Goal: Task Accomplishment & Management: Manage account settings

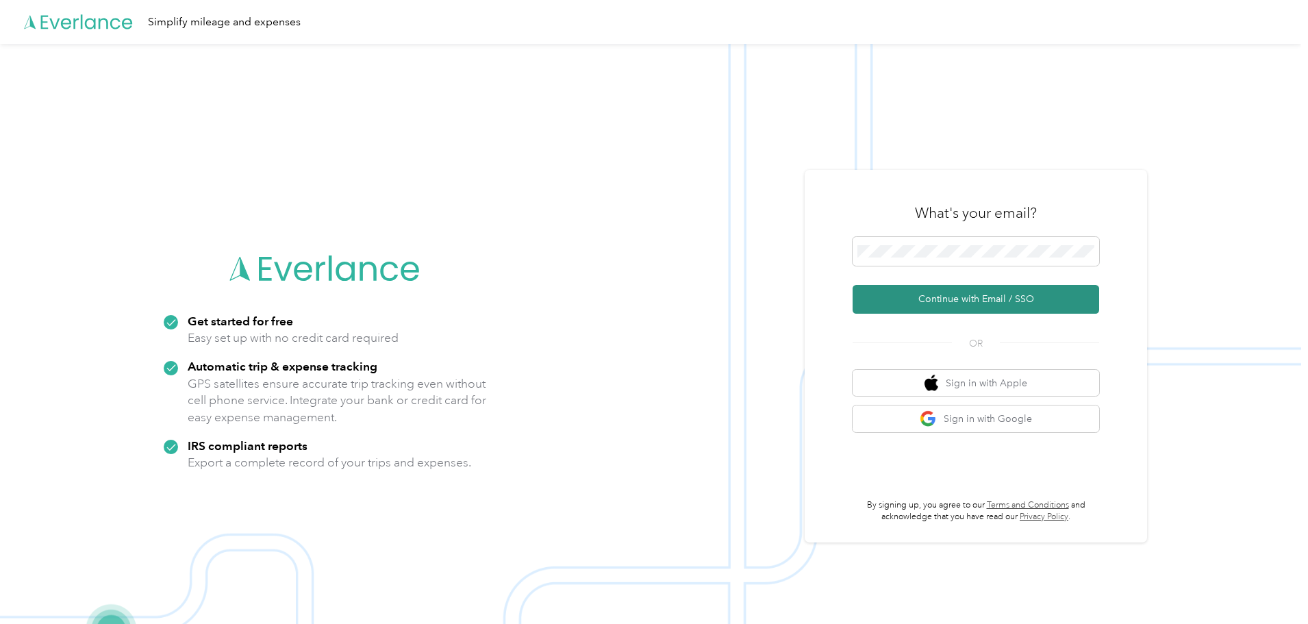
click at [967, 294] on button "Continue with Email / SSO" at bounding box center [975, 299] width 246 height 29
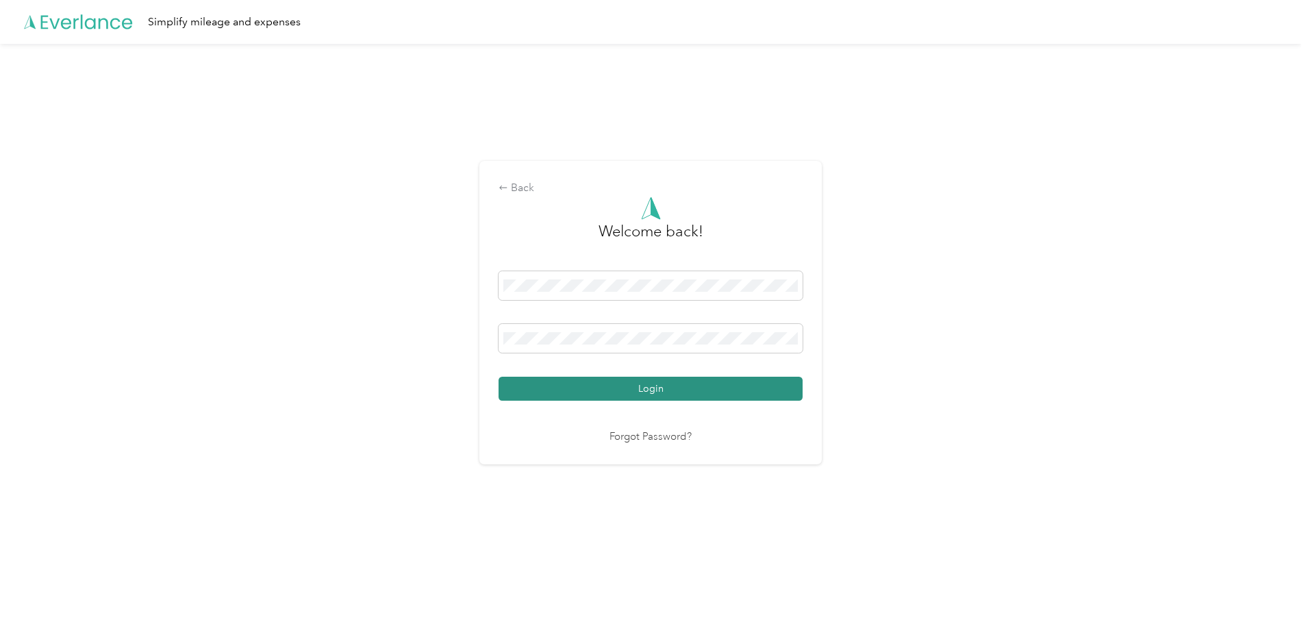
click at [620, 380] on button "Login" at bounding box center [650, 389] width 304 height 24
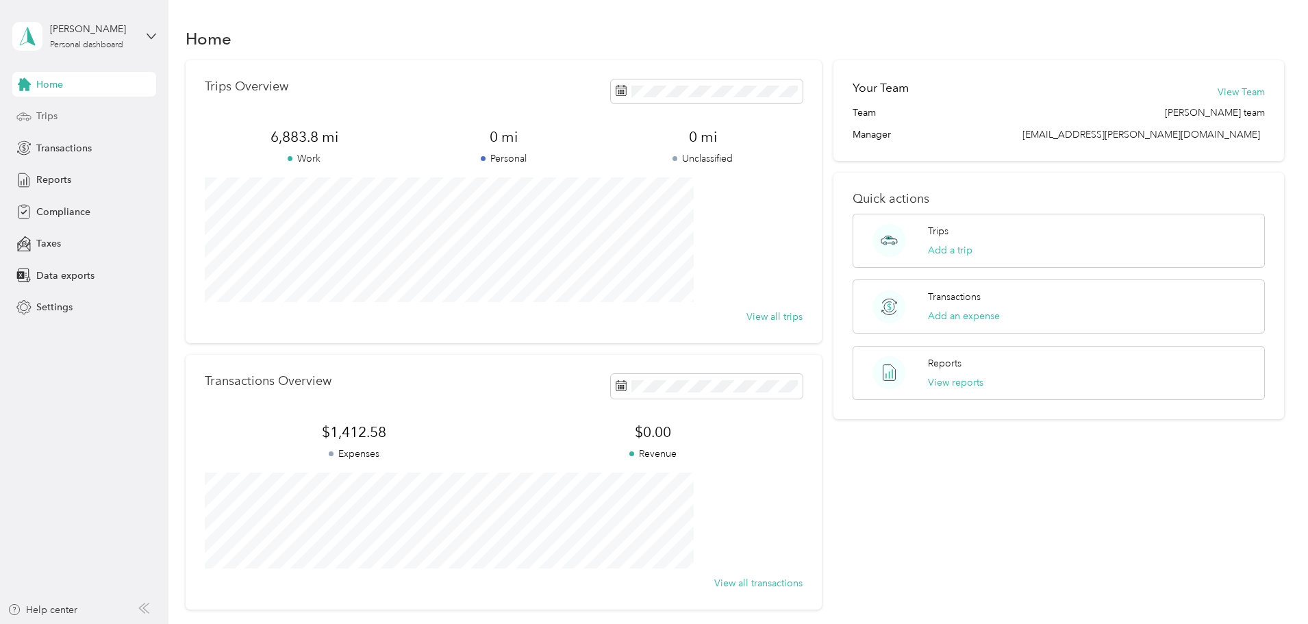
click at [55, 114] on span "Trips" at bounding box center [46, 116] width 21 height 14
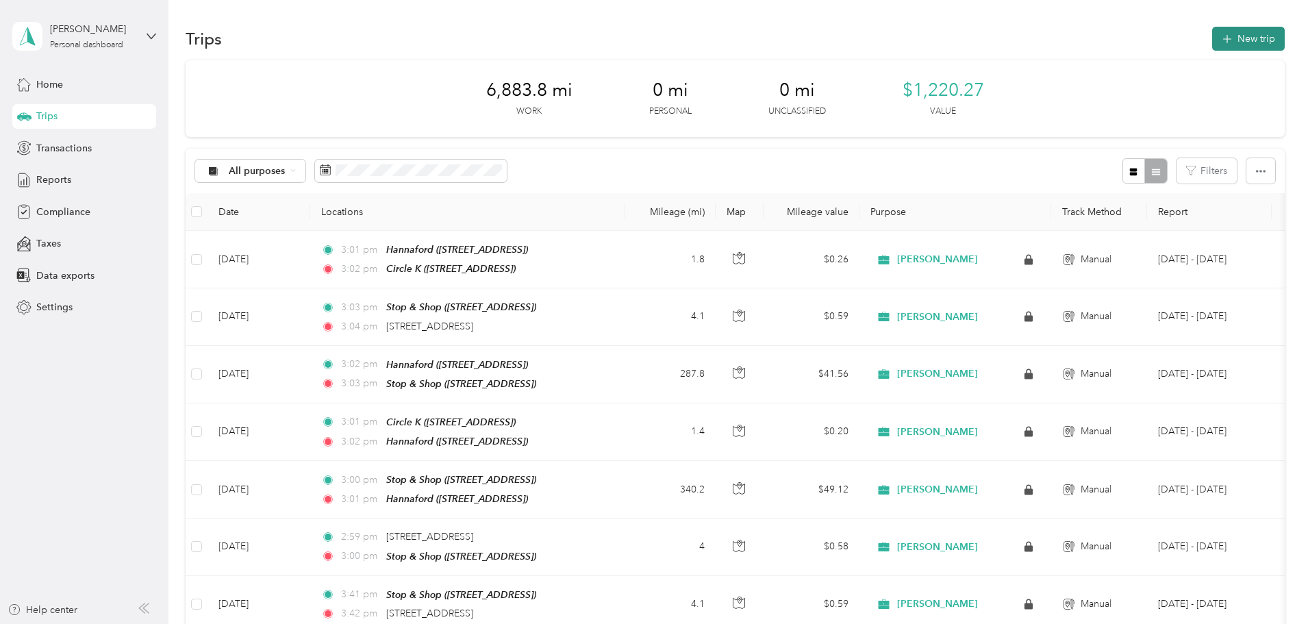
click at [1219, 44] on icon "button" at bounding box center [1227, 39] width 16 height 16
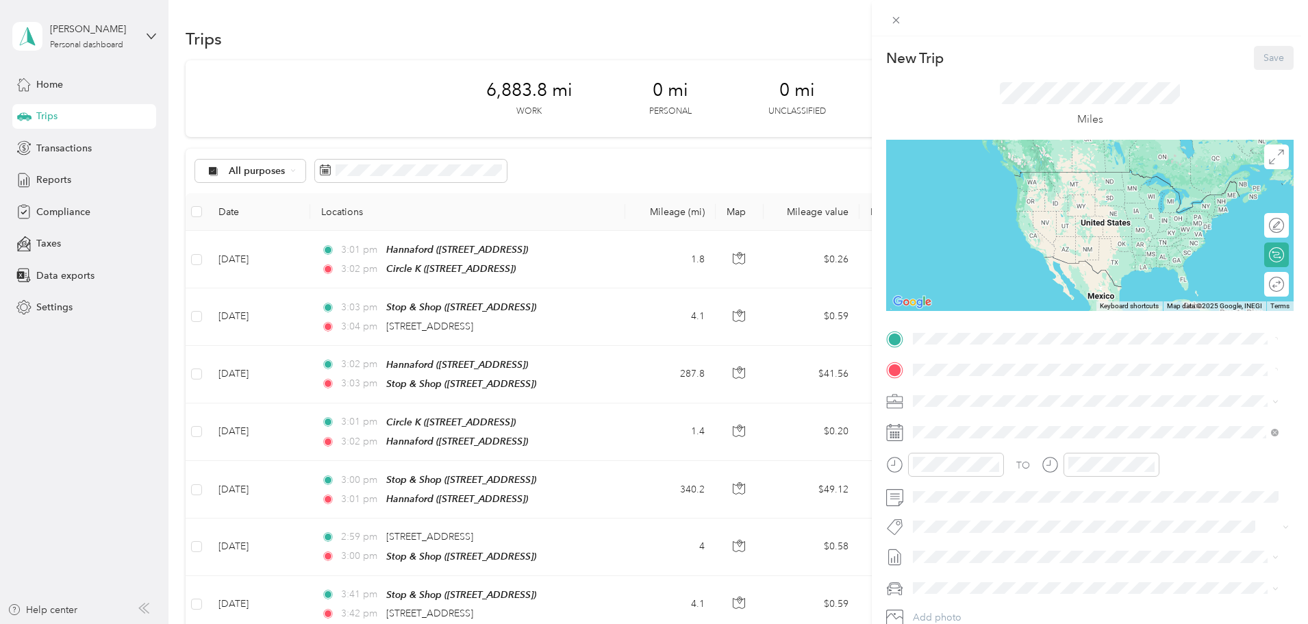
click at [896, 438] on icon at bounding box center [894, 432] width 17 height 17
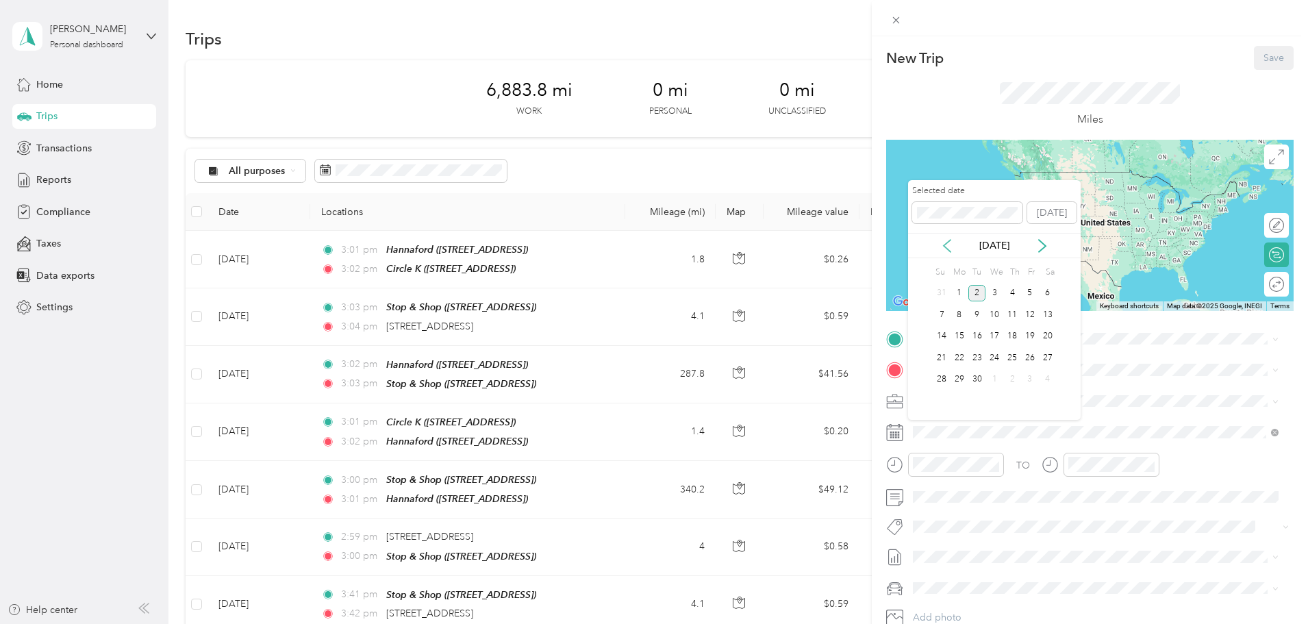
click at [949, 245] on icon at bounding box center [947, 246] width 14 height 14
click at [987, 381] on div "27" at bounding box center [994, 379] width 18 height 17
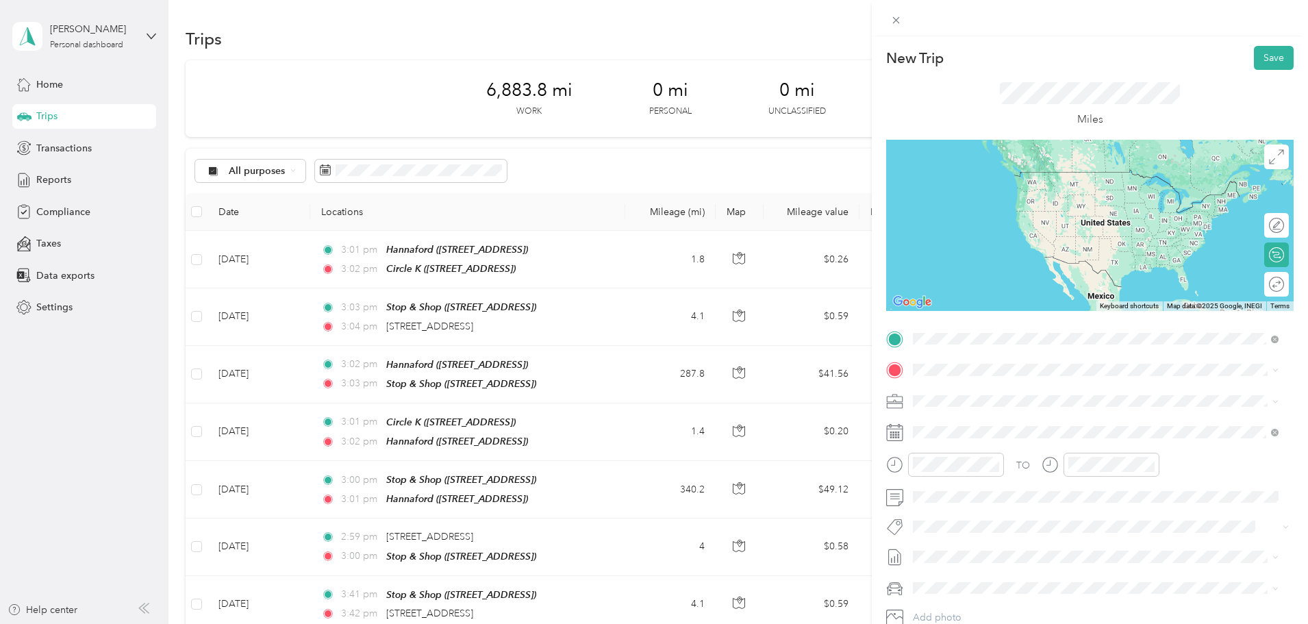
click at [1029, 394] on span "[STREET_ADDRESS][US_STATE]" at bounding box center [1007, 388] width 137 height 12
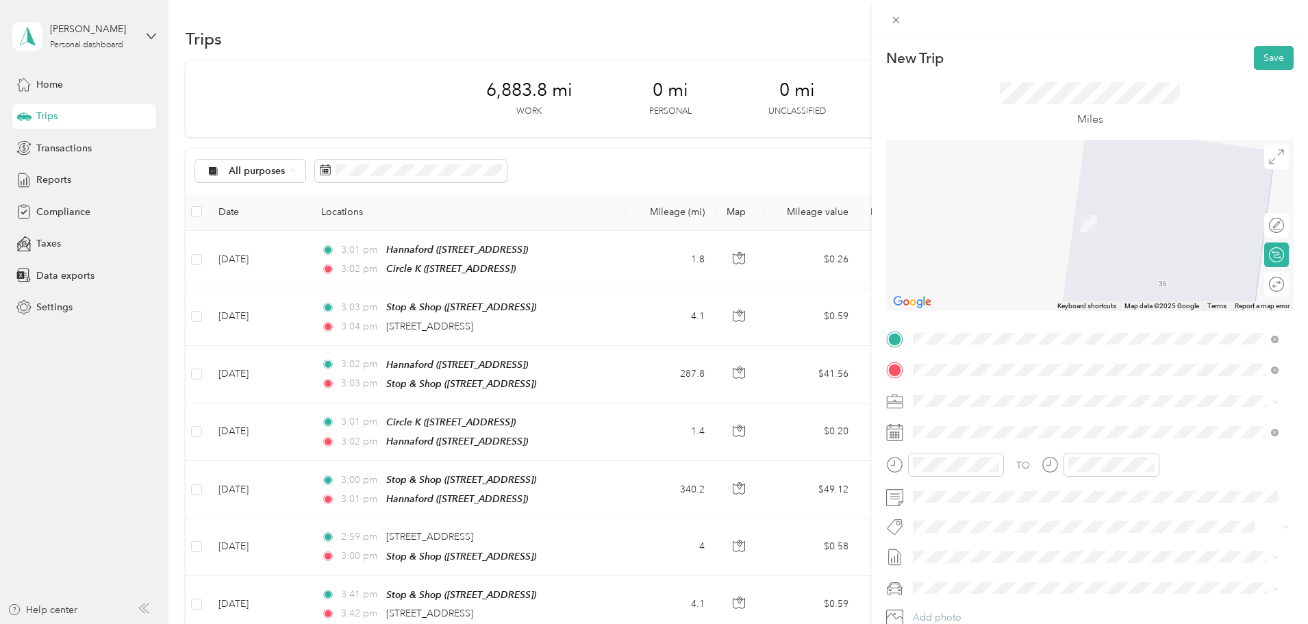
click at [1043, 422] on div "TEAM Stop & Shop" at bounding box center [991, 426] width 104 height 17
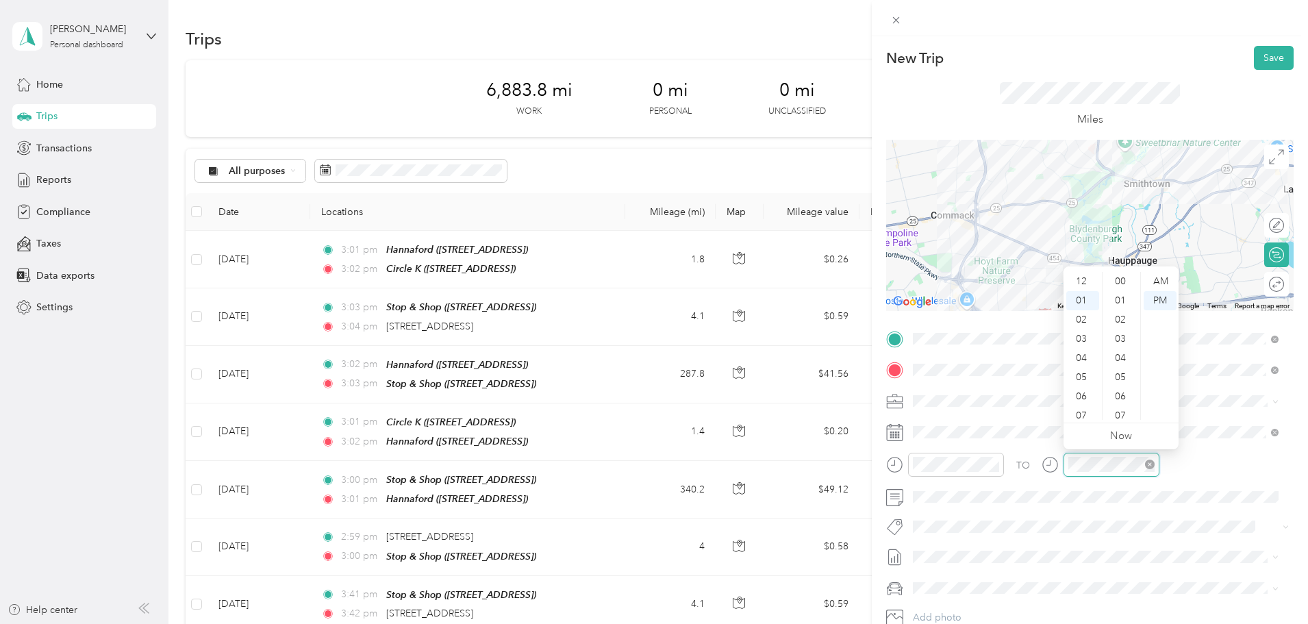
scroll to position [671, 0]
click at [1122, 298] on div "36" at bounding box center [1121, 300] width 33 height 19
drag, startPoint x: 1179, startPoint y: 114, endPoint x: 1225, endPoint y: 89, distance: 53.0
click at [1179, 114] on div "Miles" at bounding box center [1089, 105] width 407 height 70
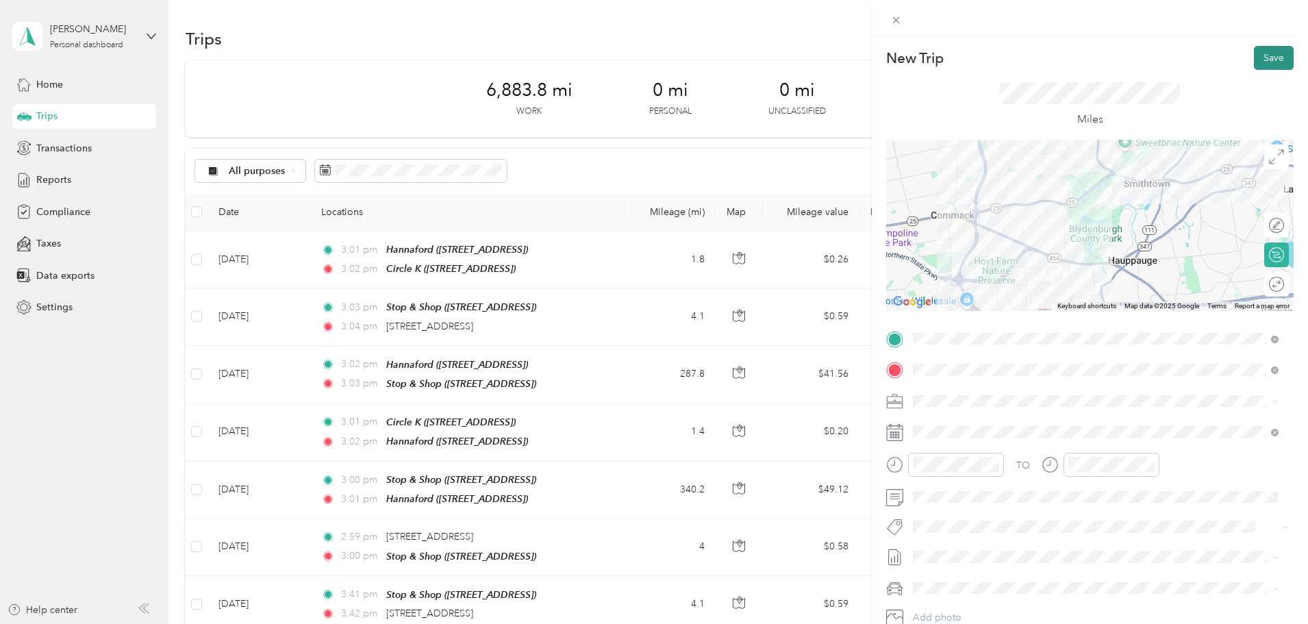
click at [1259, 60] on button "Save" at bounding box center [1273, 58] width 40 height 24
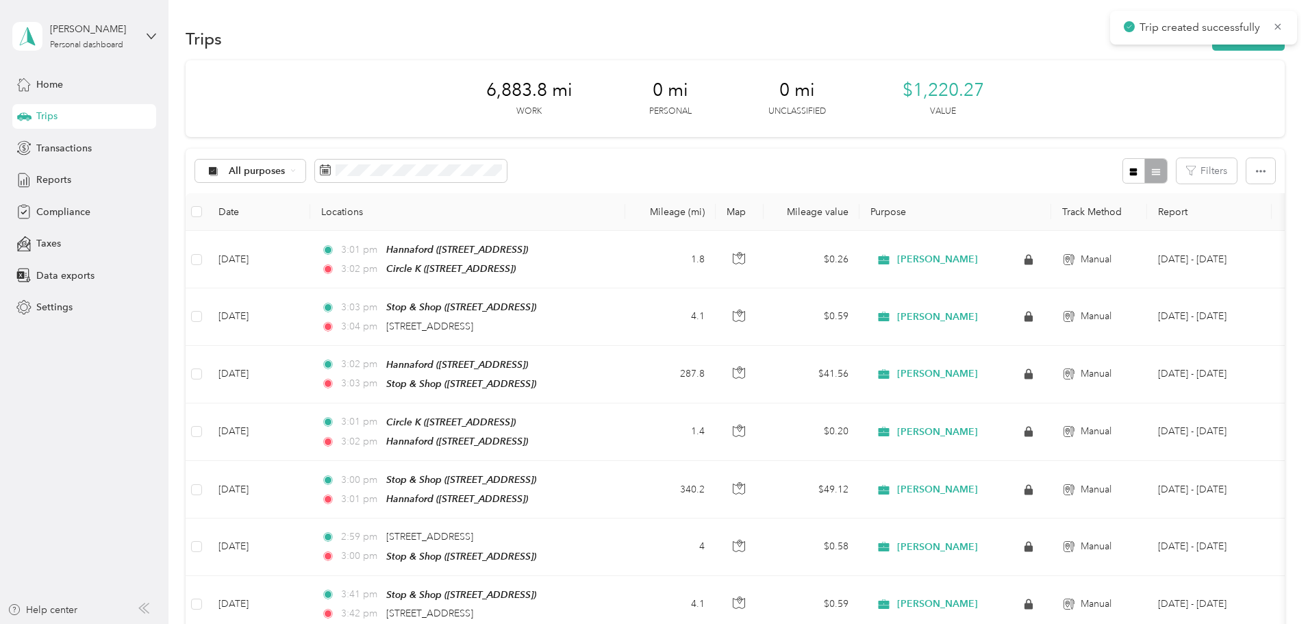
click at [1153, 44] on div "Trip created successfully" at bounding box center [1203, 28] width 187 height 34
click at [1212, 49] on button "New trip" at bounding box center [1248, 39] width 73 height 24
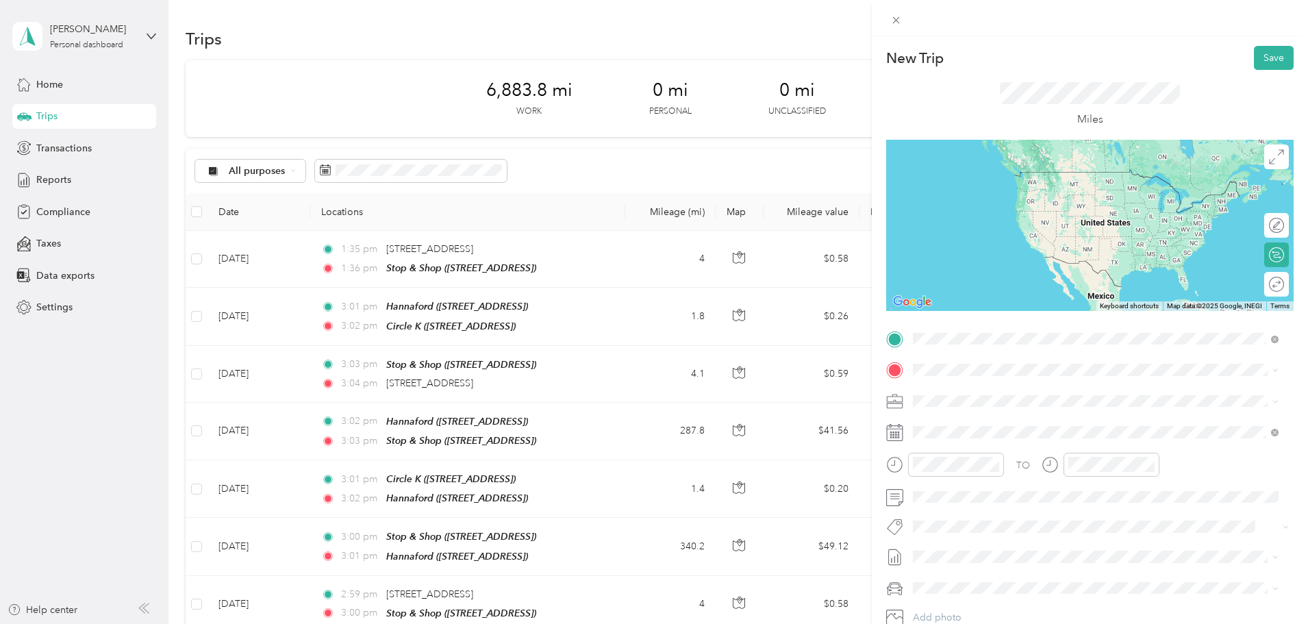
click at [1025, 413] on span "[STREET_ADDRESS]" at bounding box center [982, 413] width 87 height 12
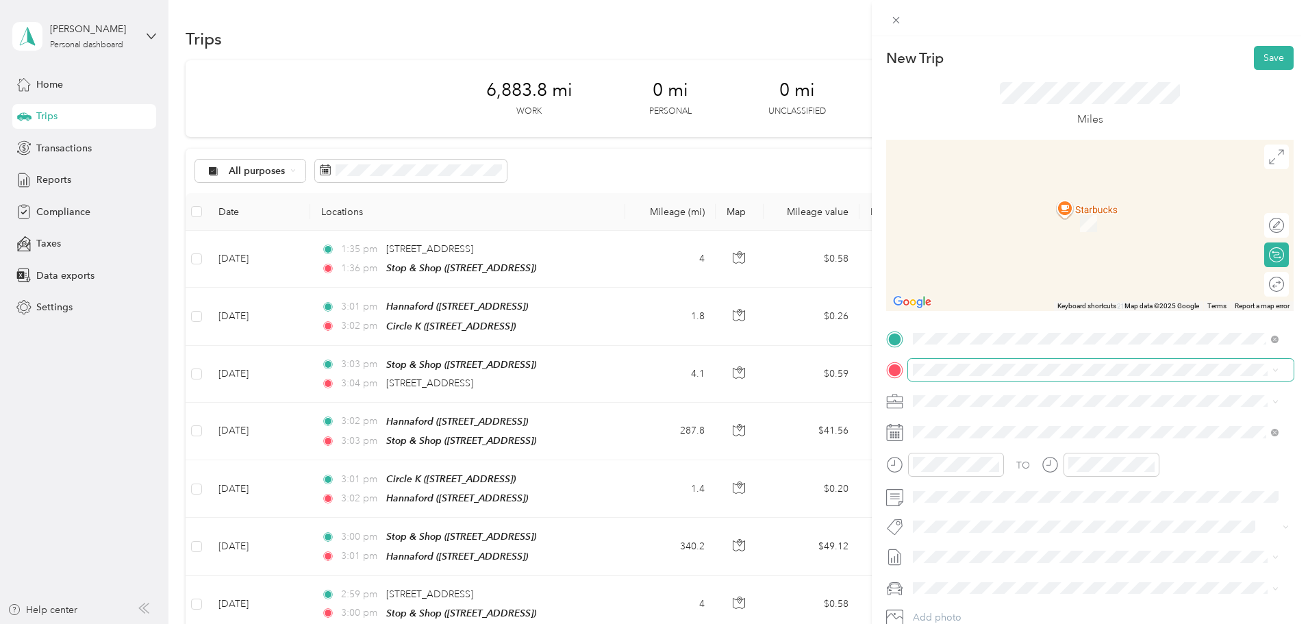
click at [970, 362] on span at bounding box center [1100, 370] width 385 height 22
click at [996, 424] on span "[STREET_ADDRESS][PERSON_NAME][US_STATE]" at bounding box center [1045, 418] width 213 height 12
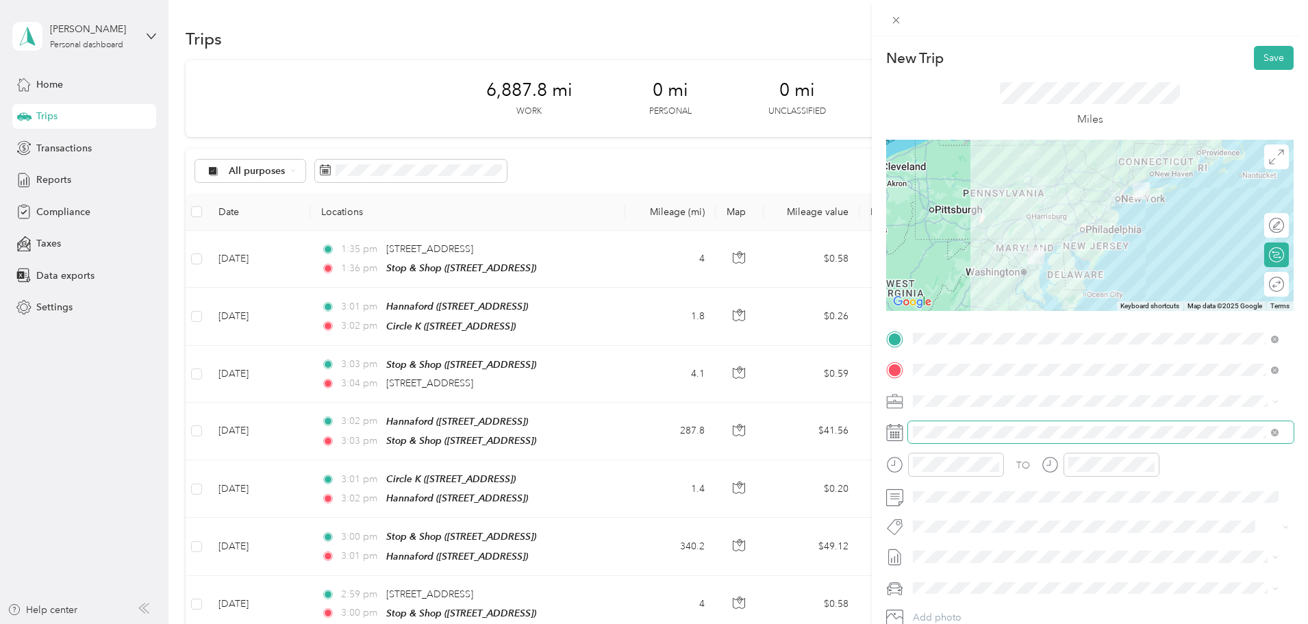
click at [951, 422] on span at bounding box center [1100, 432] width 385 height 22
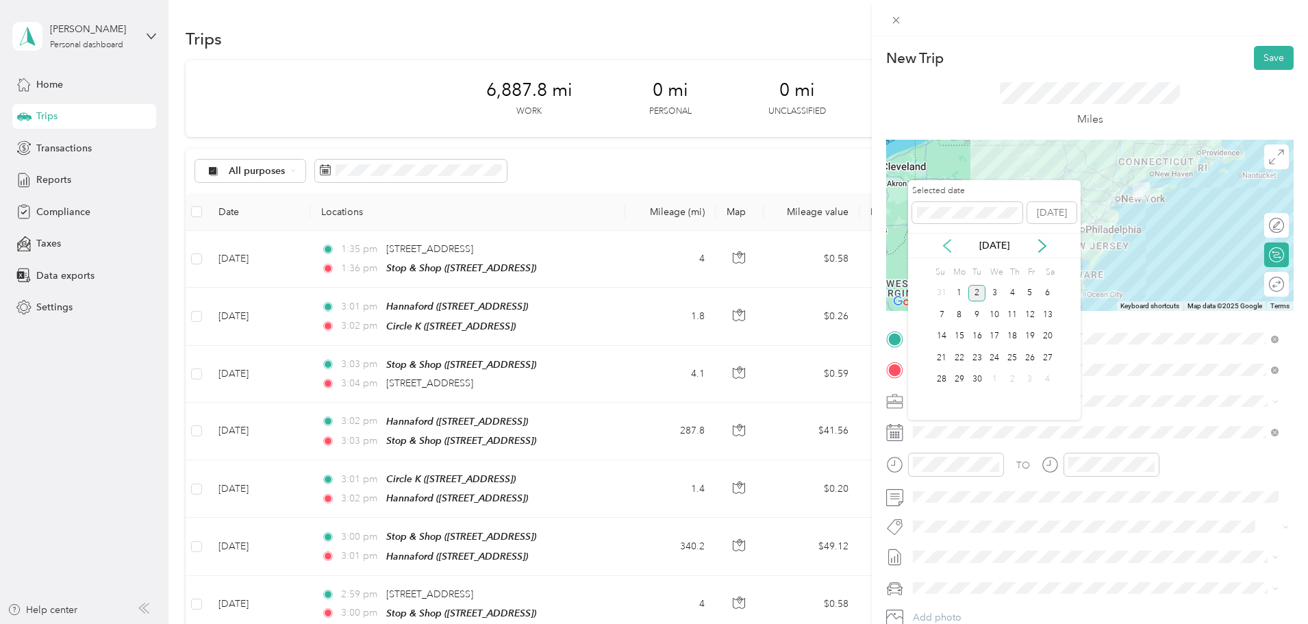
click at [949, 246] on icon at bounding box center [947, 246] width 14 height 14
click at [995, 381] on div "27" at bounding box center [994, 379] width 18 height 17
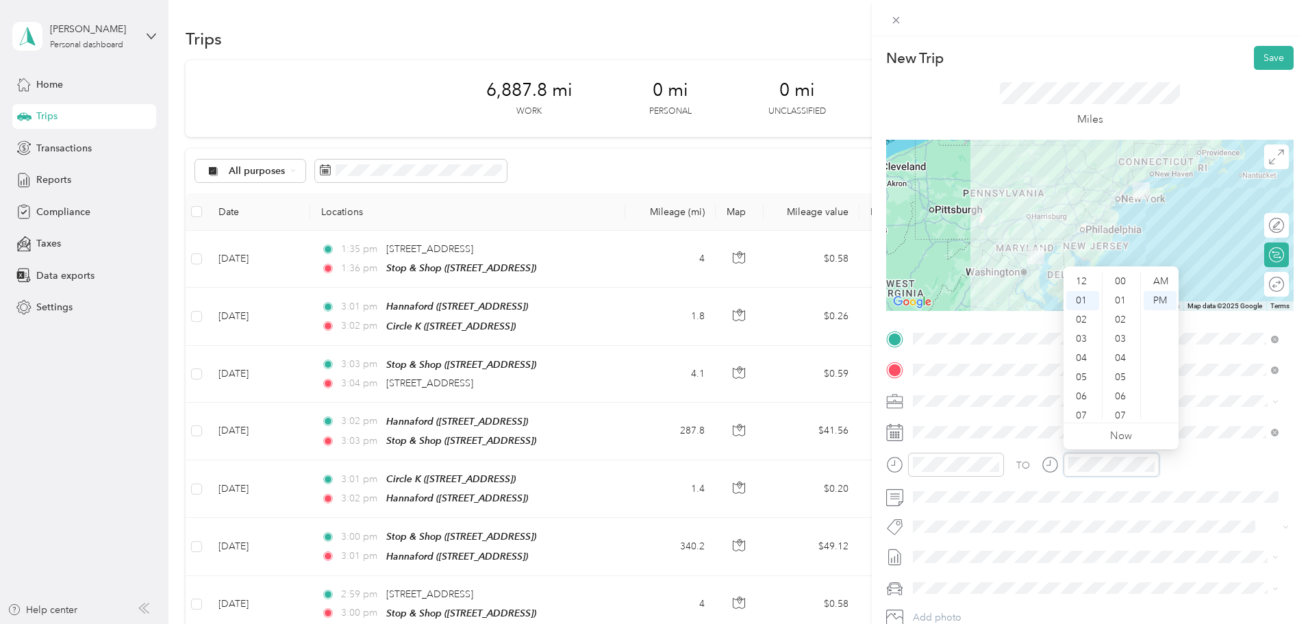
scroll to position [19, 0]
click at [1118, 299] on div "37" at bounding box center [1121, 300] width 33 height 19
click at [1173, 107] on div "Miles" at bounding box center [1089, 105] width 180 height 46
click at [1258, 58] on button "Save" at bounding box center [1273, 58] width 40 height 24
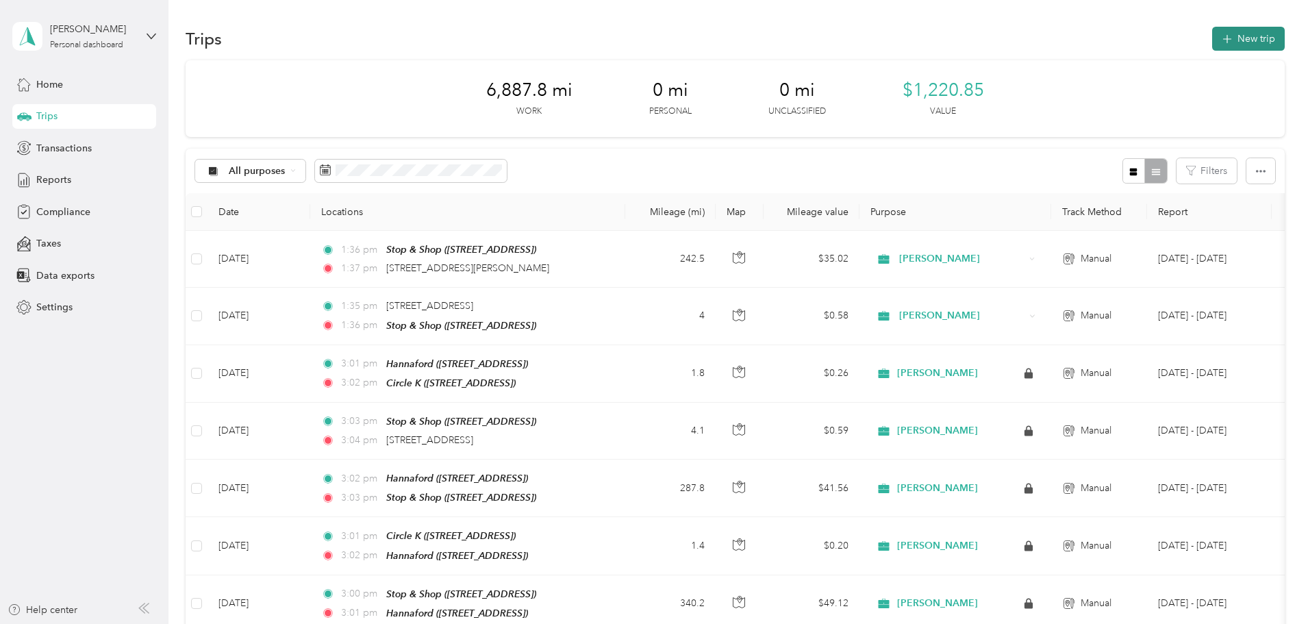
click at [1212, 48] on button "New trip" at bounding box center [1248, 39] width 73 height 24
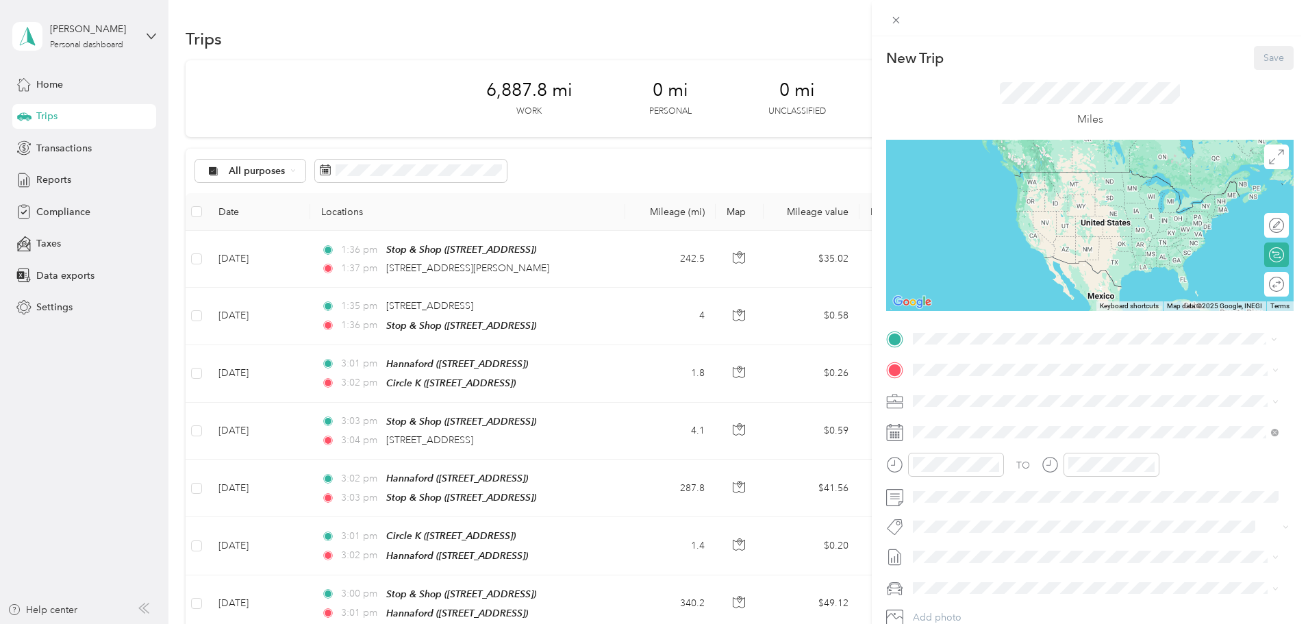
click at [1023, 322] on div "New Trip Save This trip cannot be edited because it is either under review, app…" at bounding box center [1089, 352] width 407 height 613
click at [992, 394] on span "[STREET_ADDRESS][PERSON_NAME][US_STATE]" at bounding box center [1045, 388] width 213 height 12
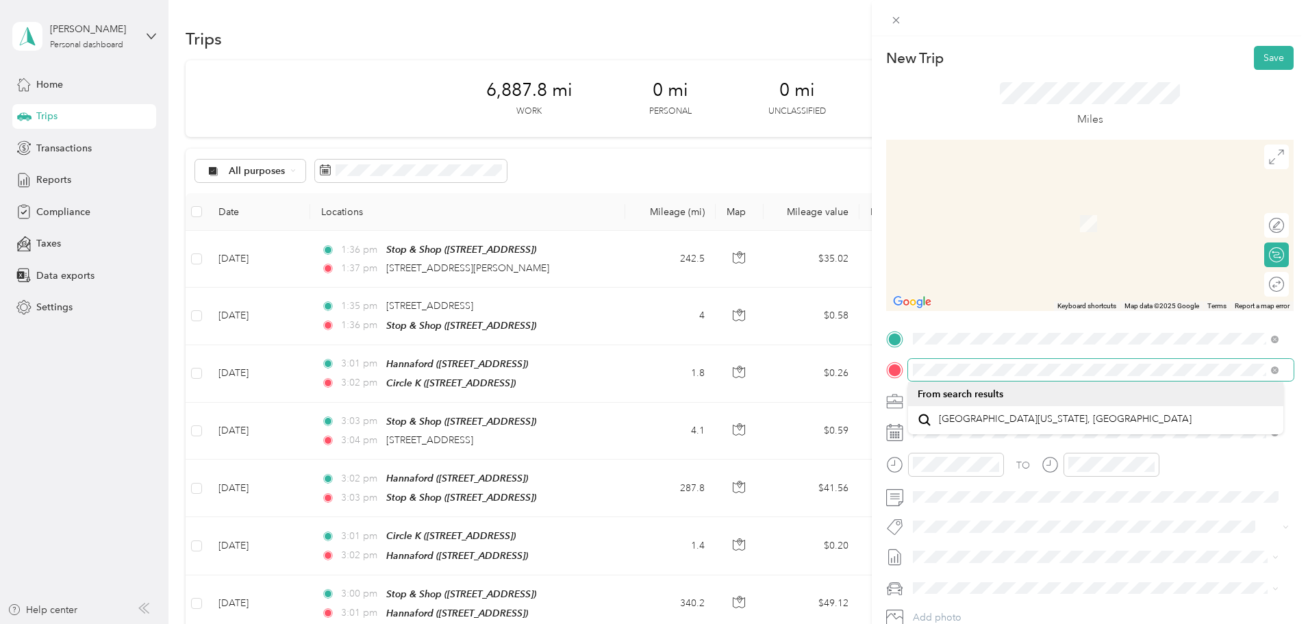
click at [886, 366] on div at bounding box center [1089, 370] width 407 height 22
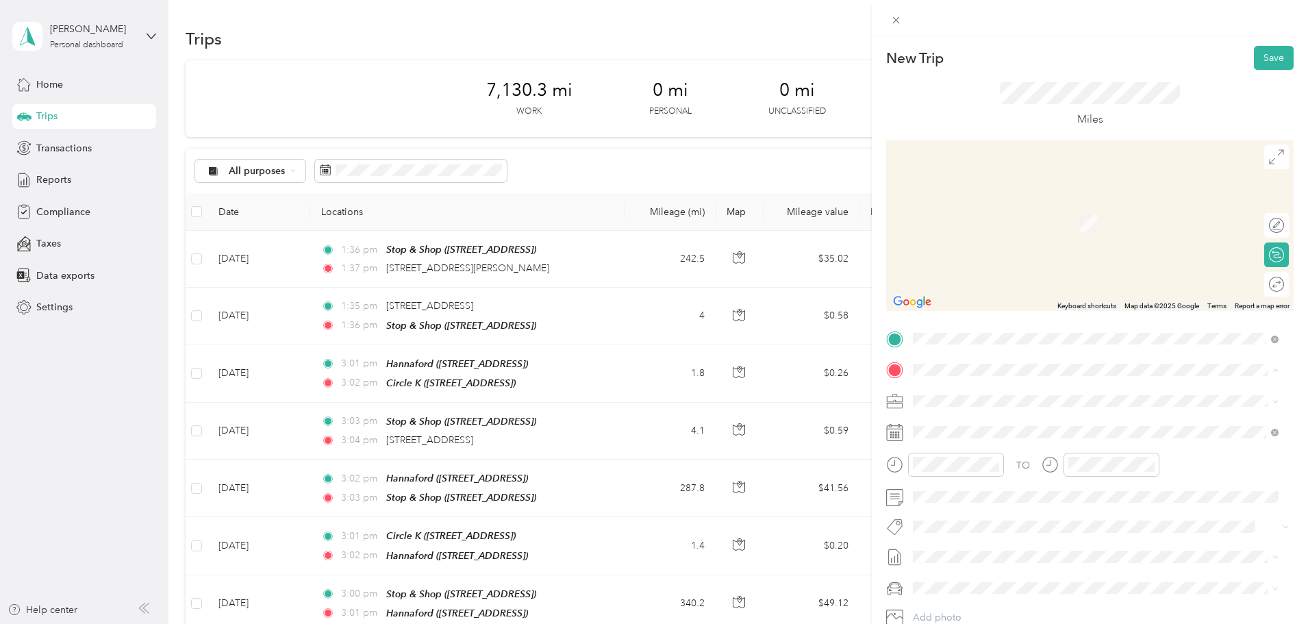
click at [980, 422] on span "[STREET_ADDRESS][PERSON_NAME][US_STATE]" at bounding box center [1045, 419] width 213 height 12
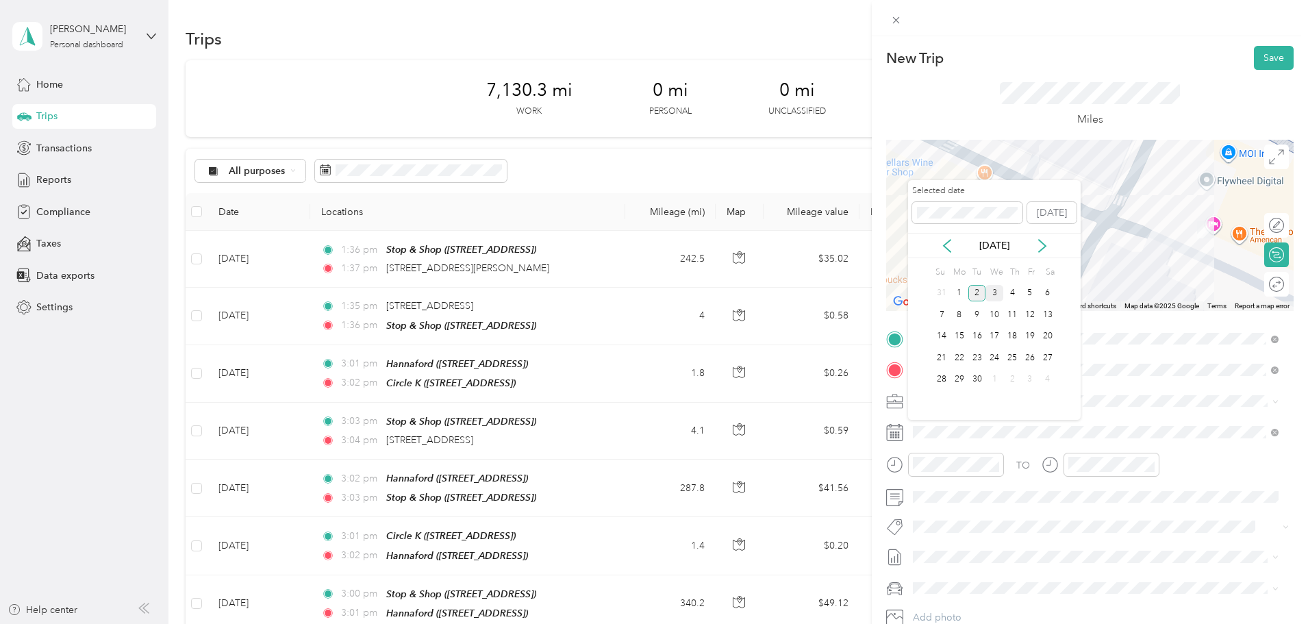
click at [993, 295] on div "3" at bounding box center [994, 293] width 18 height 17
click at [948, 245] on icon at bounding box center [947, 246] width 14 height 14
click at [990, 373] on div "27" at bounding box center [994, 379] width 18 height 17
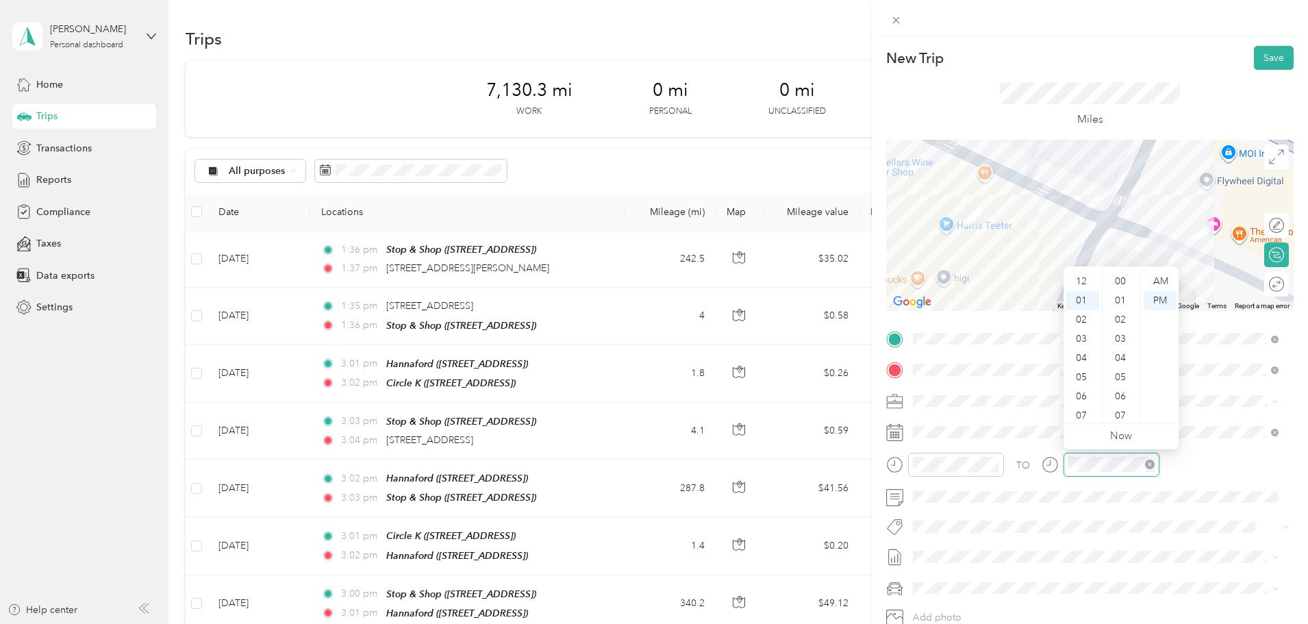
scroll to position [19, 0]
click at [1122, 297] on div "37" at bounding box center [1121, 300] width 33 height 19
click at [1174, 80] on div "Miles" at bounding box center [1089, 105] width 407 height 70
click at [1253, 66] on button "Save" at bounding box center [1273, 58] width 40 height 24
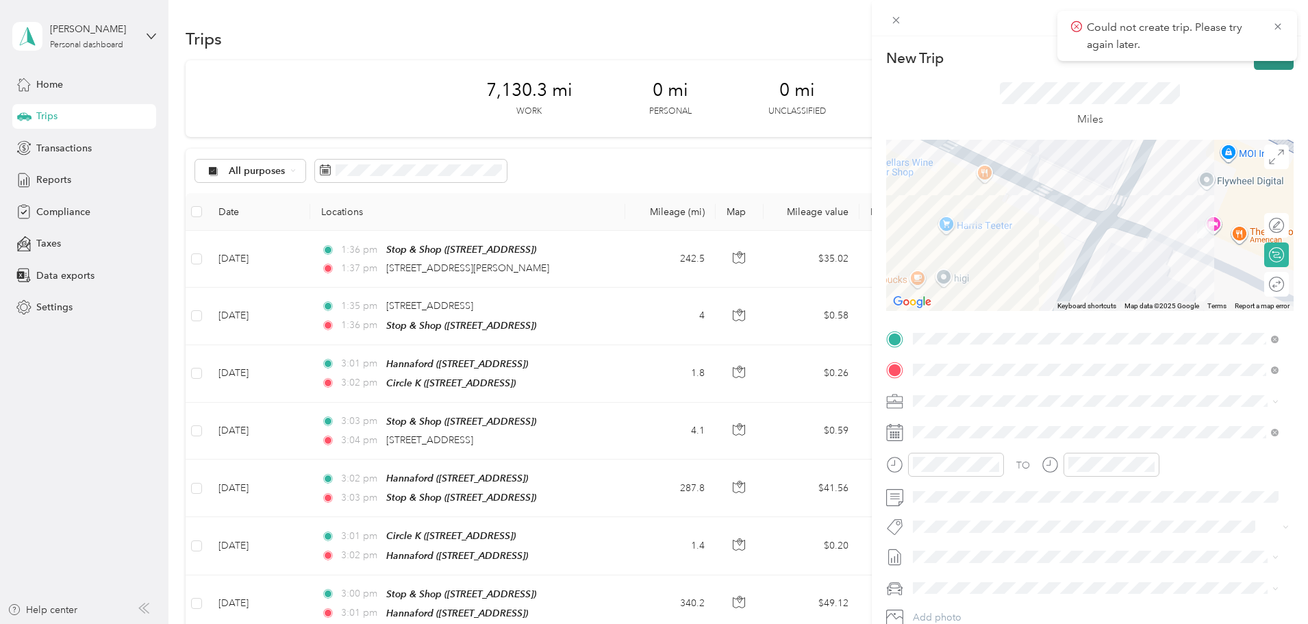
click at [1261, 65] on button "Save" at bounding box center [1273, 58] width 40 height 24
click at [1286, 463] on form "New Trip Save This trip cannot be edited because it is either under review, app…" at bounding box center [1089, 352] width 436 height 613
click at [967, 319] on div "38" at bounding box center [965, 319] width 33 height 19
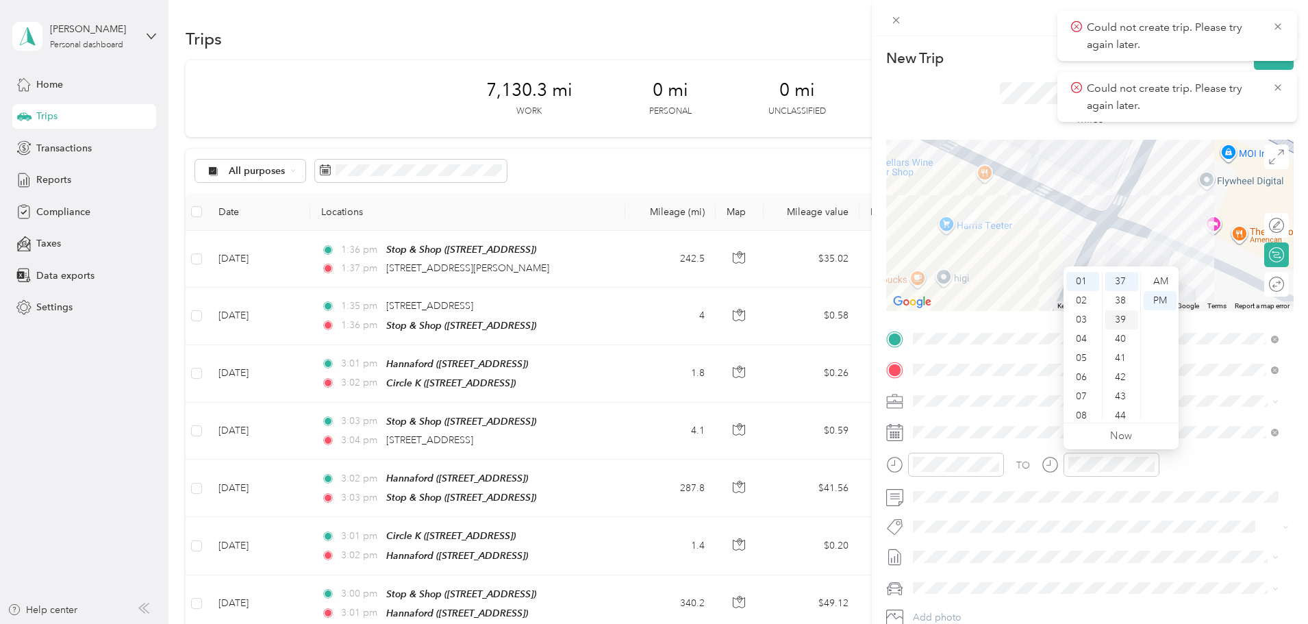
click at [1122, 318] on div "39" at bounding box center [1121, 319] width 33 height 19
click at [990, 86] on div "Miles" at bounding box center [1089, 105] width 407 height 70
click at [1277, 86] on icon at bounding box center [1277, 87] width 11 height 12
click at [1277, 27] on icon at bounding box center [1277, 27] width 11 height 12
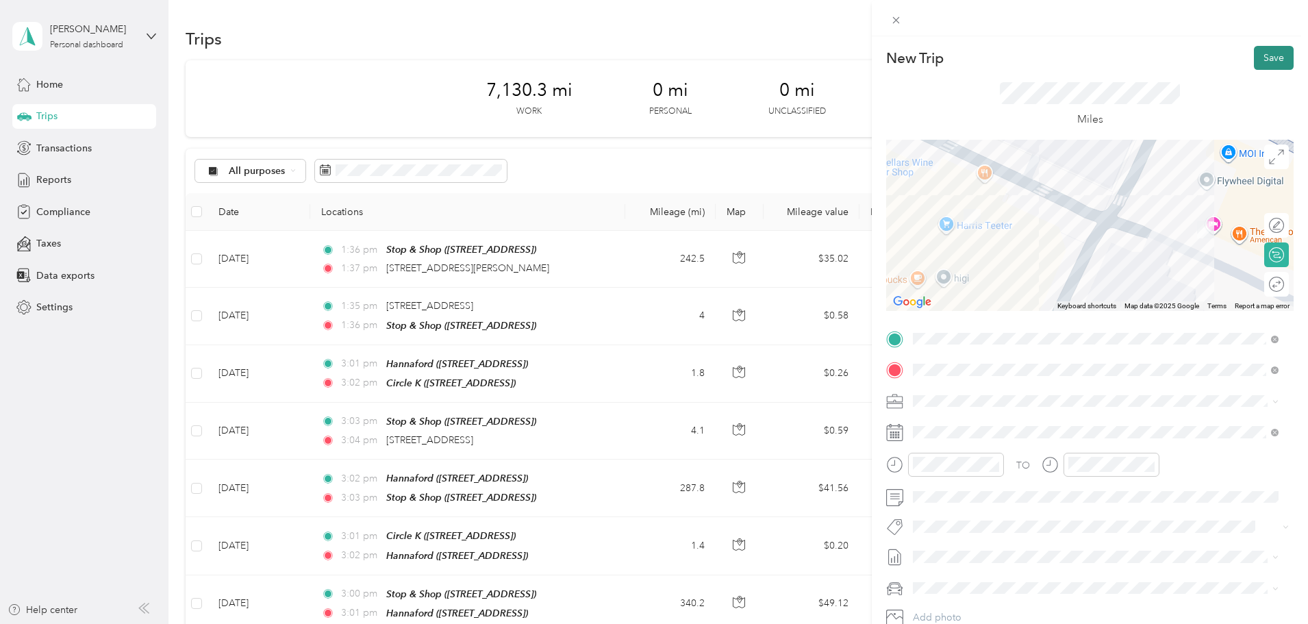
click at [1263, 61] on button "Save" at bounding box center [1273, 58] width 40 height 24
click at [1275, 29] on icon at bounding box center [1277, 27] width 11 height 12
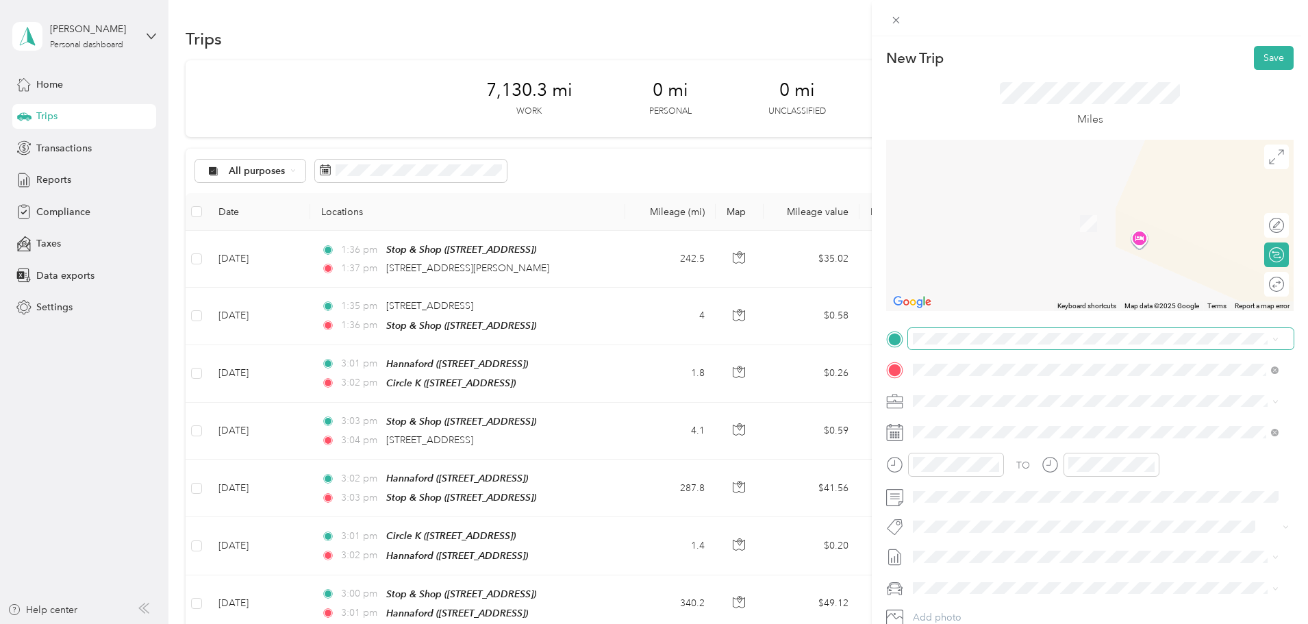
click at [982, 348] on span at bounding box center [1100, 339] width 385 height 22
click at [980, 390] on span "[STREET_ADDRESS][US_STATE]" at bounding box center [1007, 388] width 137 height 12
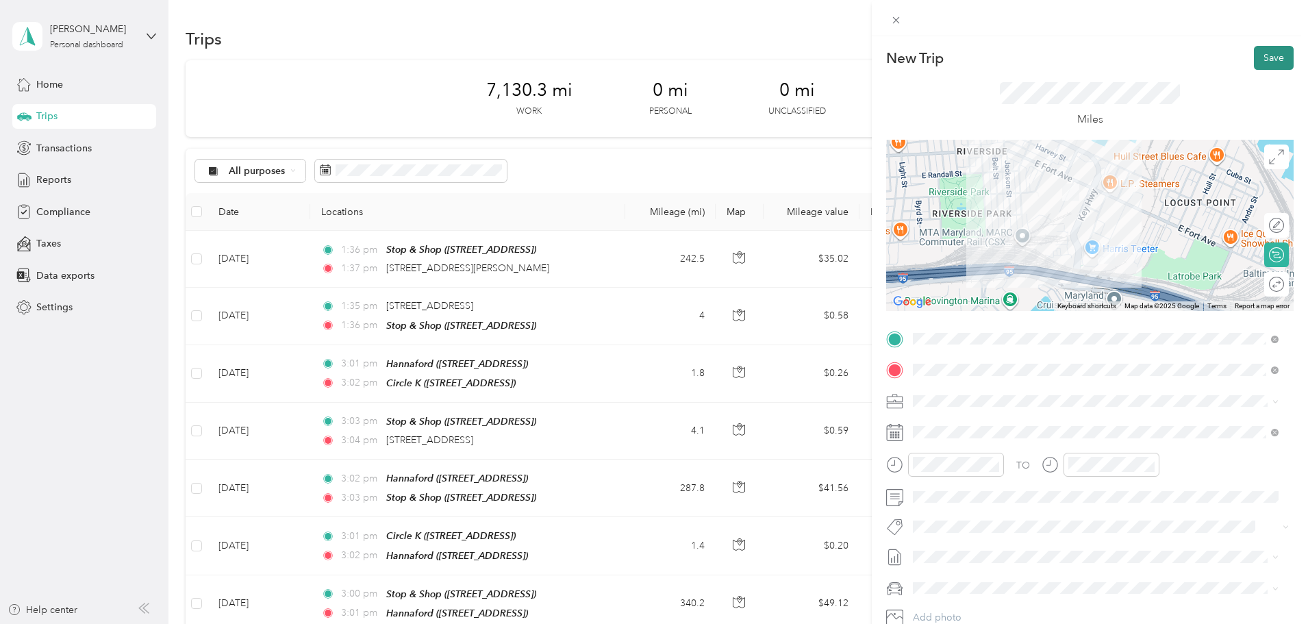
click at [1259, 58] on button "Save" at bounding box center [1273, 58] width 40 height 24
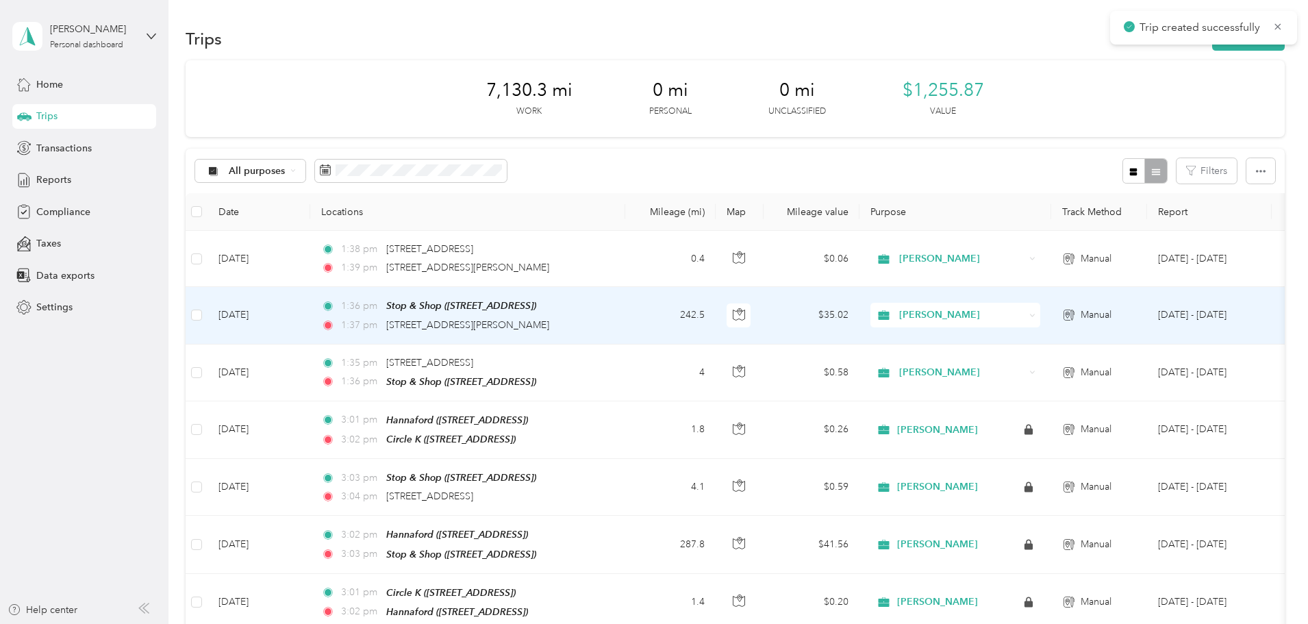
click at [609, 323] on div "1:37 pm [STREET_ADDRESS][PERSON_NAME]" at bounding box center [465, 325] width 288 height 15
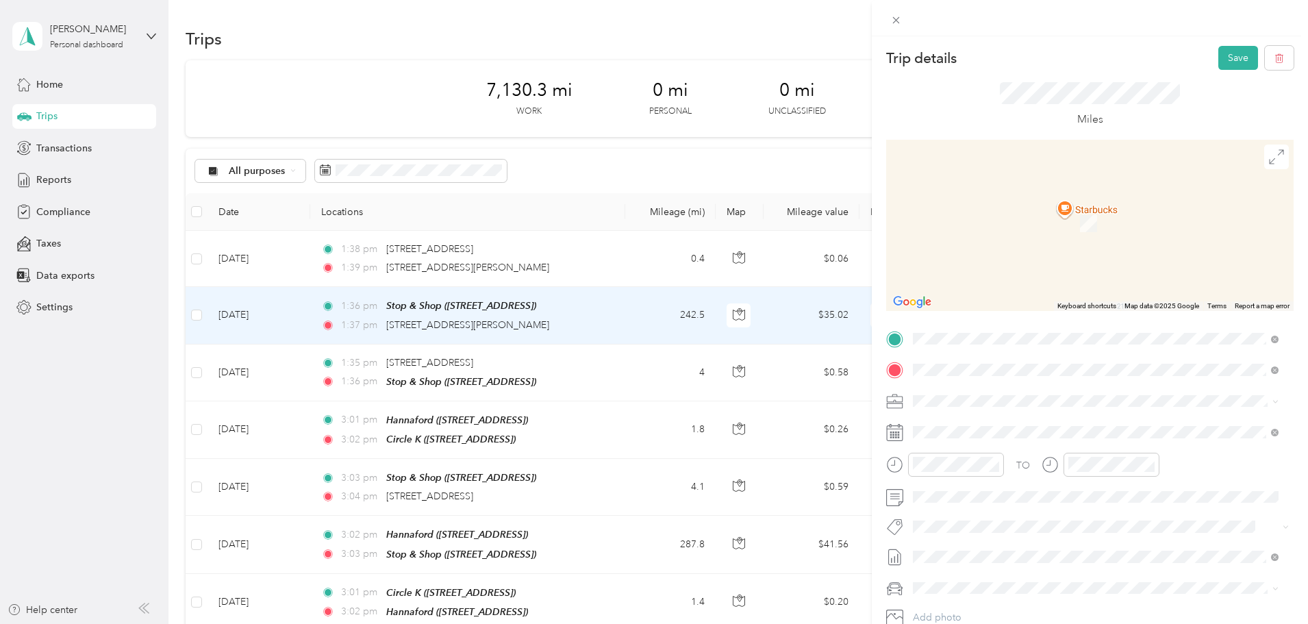
click at [1173, 66] on div "Trip details Save" at bounding box center [1089, 58] width 407 height 24
click at [1034, 418] on span "[STREET_ADDRESS][US_STATE]" at bounding box center [1007, 419] width 137 height 12
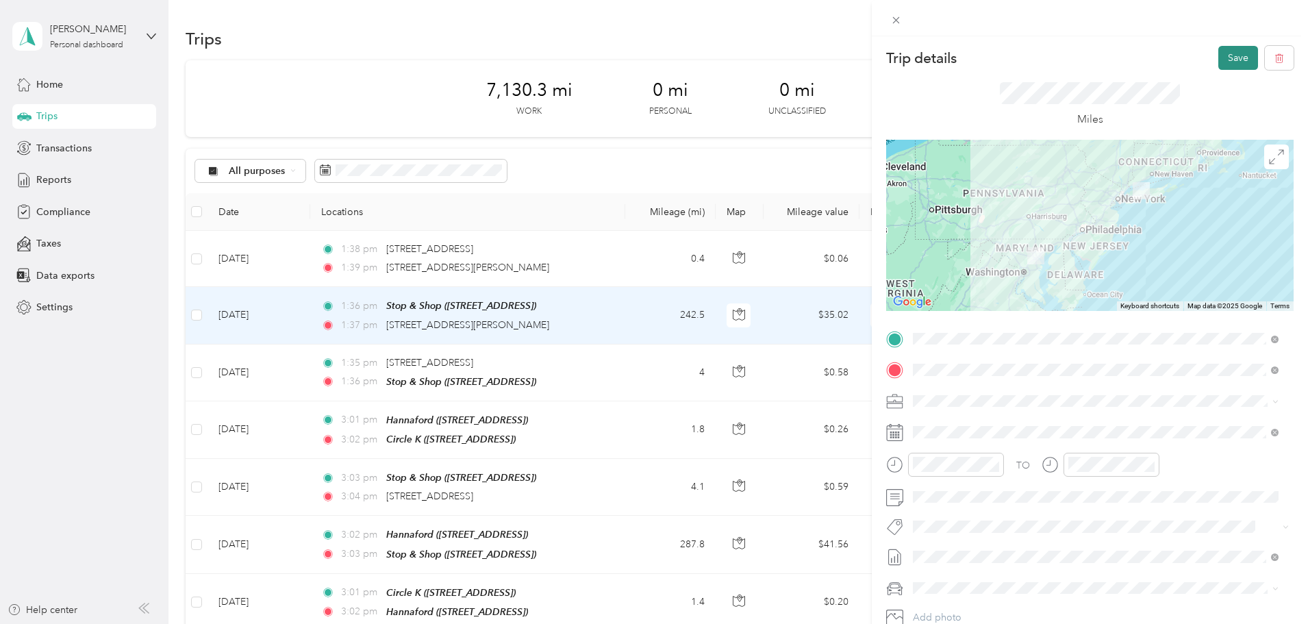
click at [1230, 58] on button "Save" at bounding box center [1238, 58] width 40 height 24
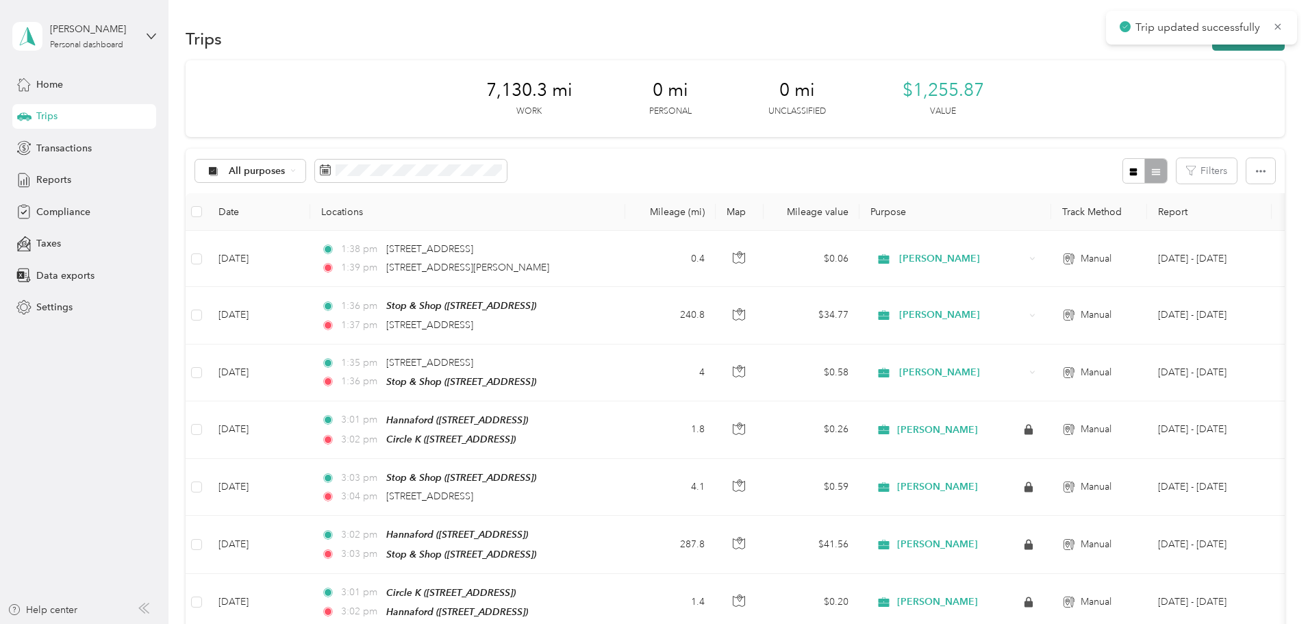
click at [1212, 46] on button "New trip" at bounding box center [1248, 39] width 73 height 24
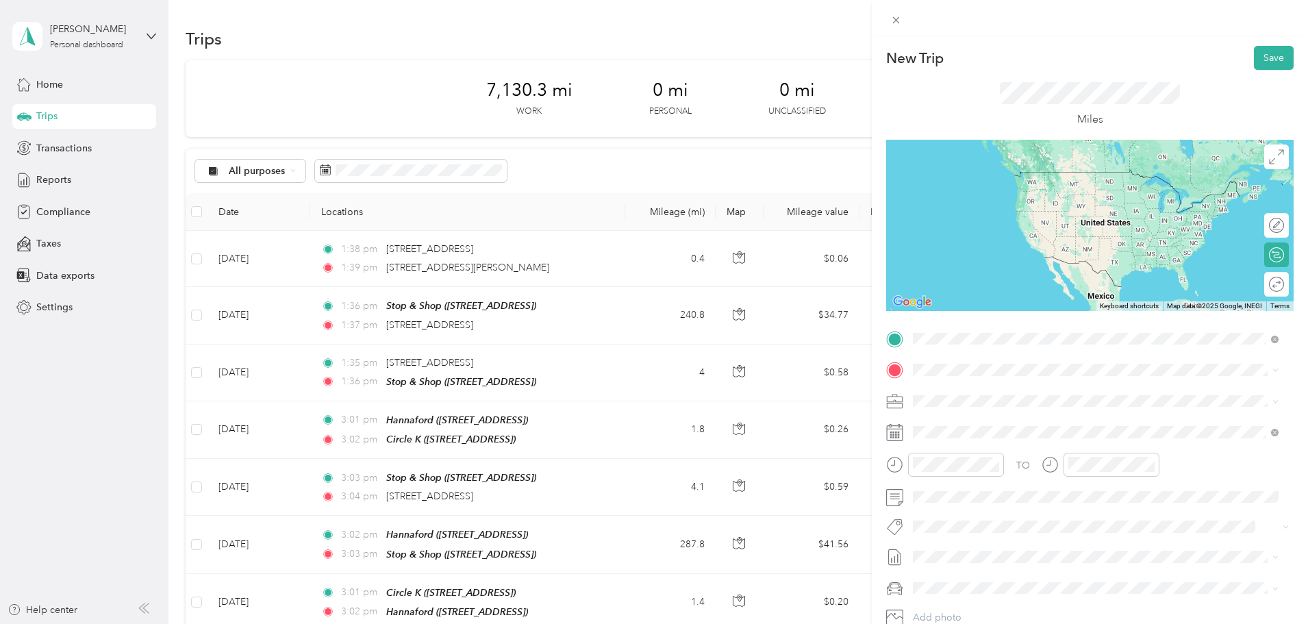
click at [1008, 394] on span "[STREET_ADDRESS][PERSON_NAME][US_STATE]" at bounding box center [1045, 388] width 213 height 12
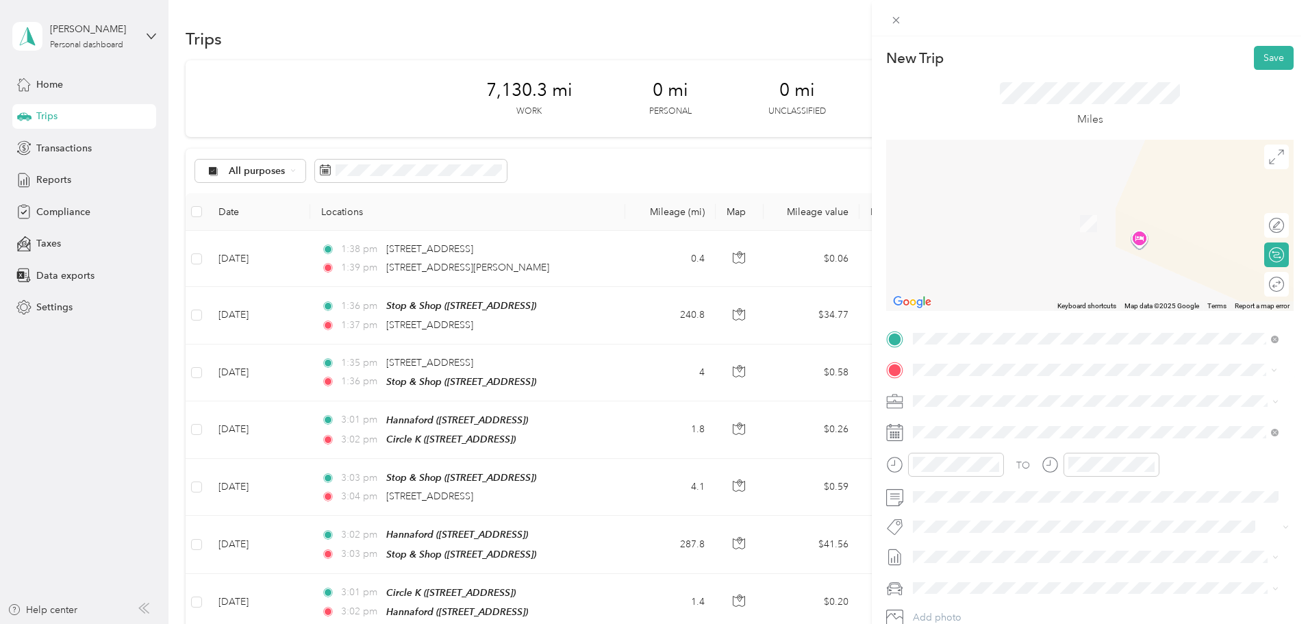
click at [1034, 420] on span "[STREET_ADDRESS][US_STATE]" at bounding box center [1007, 418] width 137 height 12
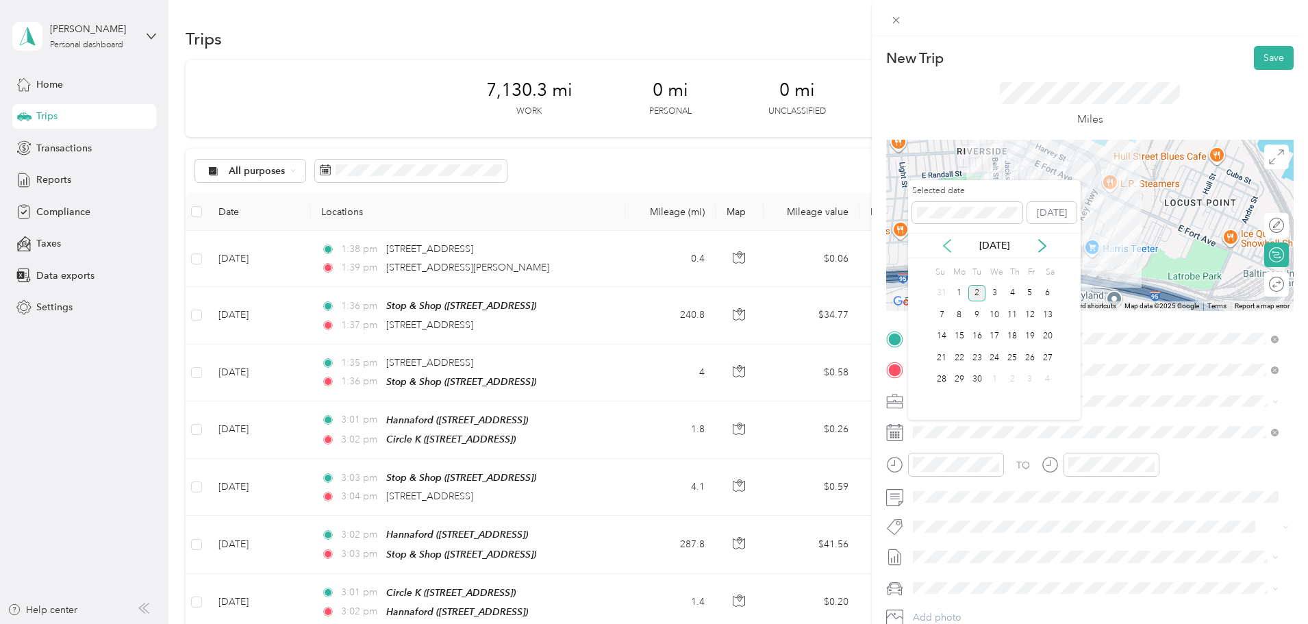
click at [949, 244] on icon at bounding box center [947, 246] width 14 height 14
click at [1025, 377] on div "29" at bounding box center [1030, 379] width 18 height 17
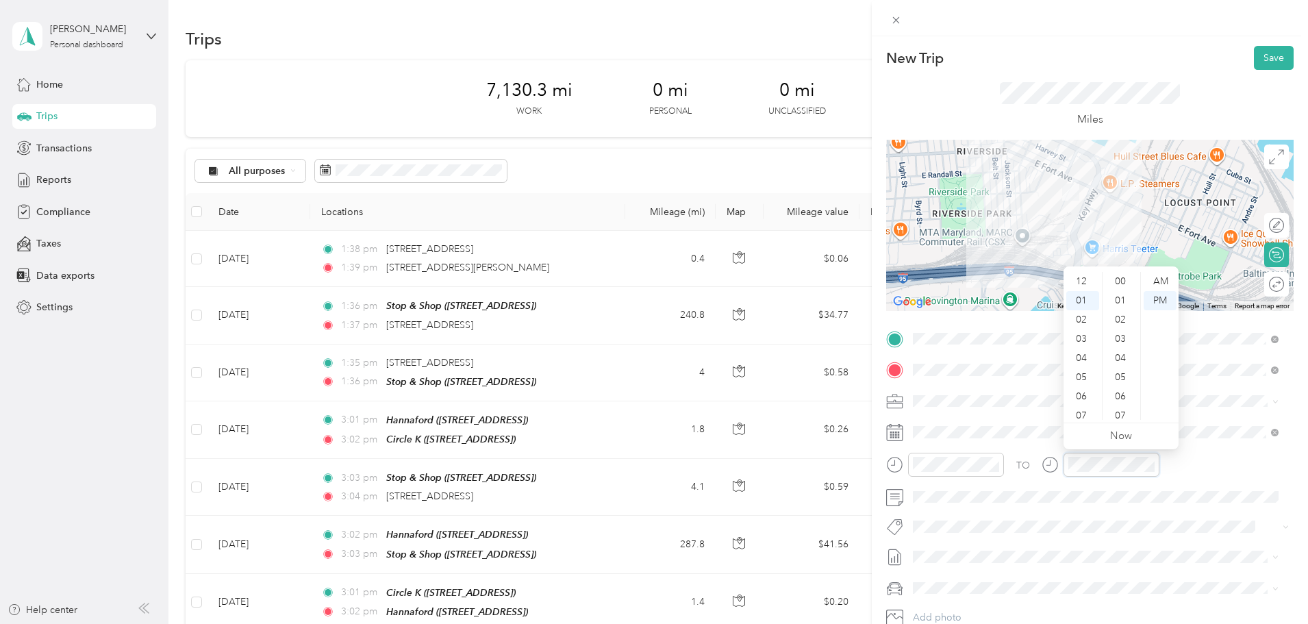
scroll to position [19, 0]
click at [1121, 296] on div "39" at bounding box center [1121, 300] width 33 height 19
drag, startPoint x: 1166, startPoint y: 124, endPoint x: 1202, endPoint y: 90, distance: 49.9
click at [1166, 120] on div "Miles" at bounding box center [1089, 105] width 180 height 46
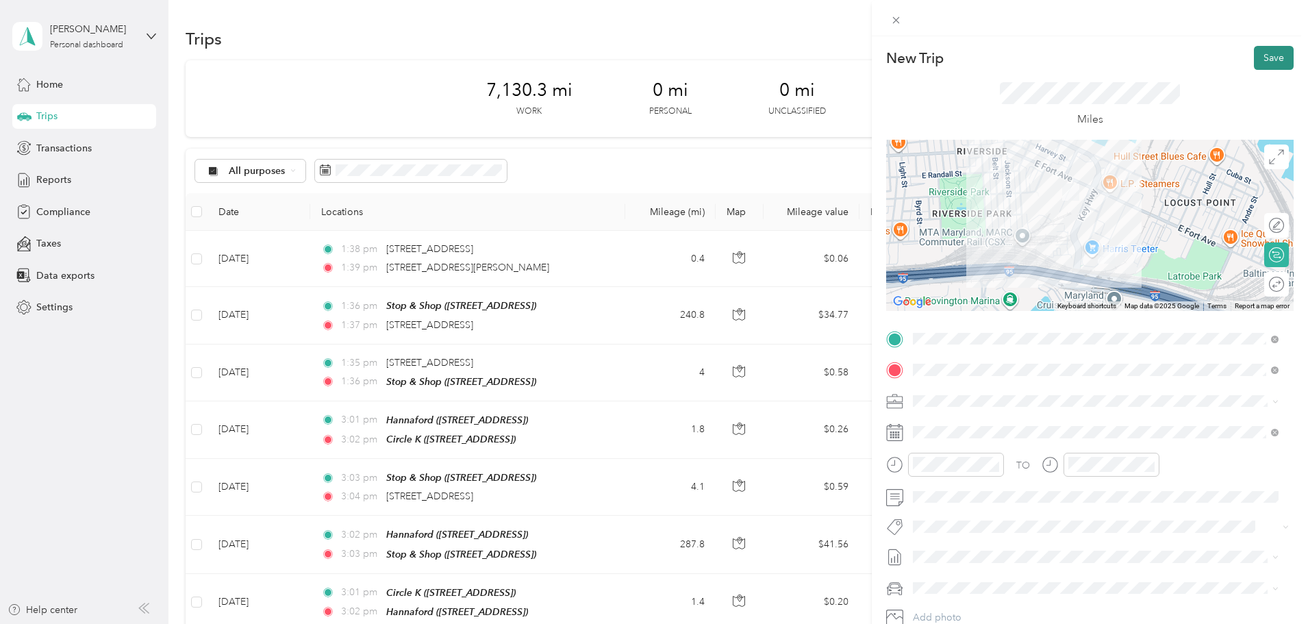
click at [1261, 56] on button "Save" at bounding box center [1273, 58] width 40 height 24
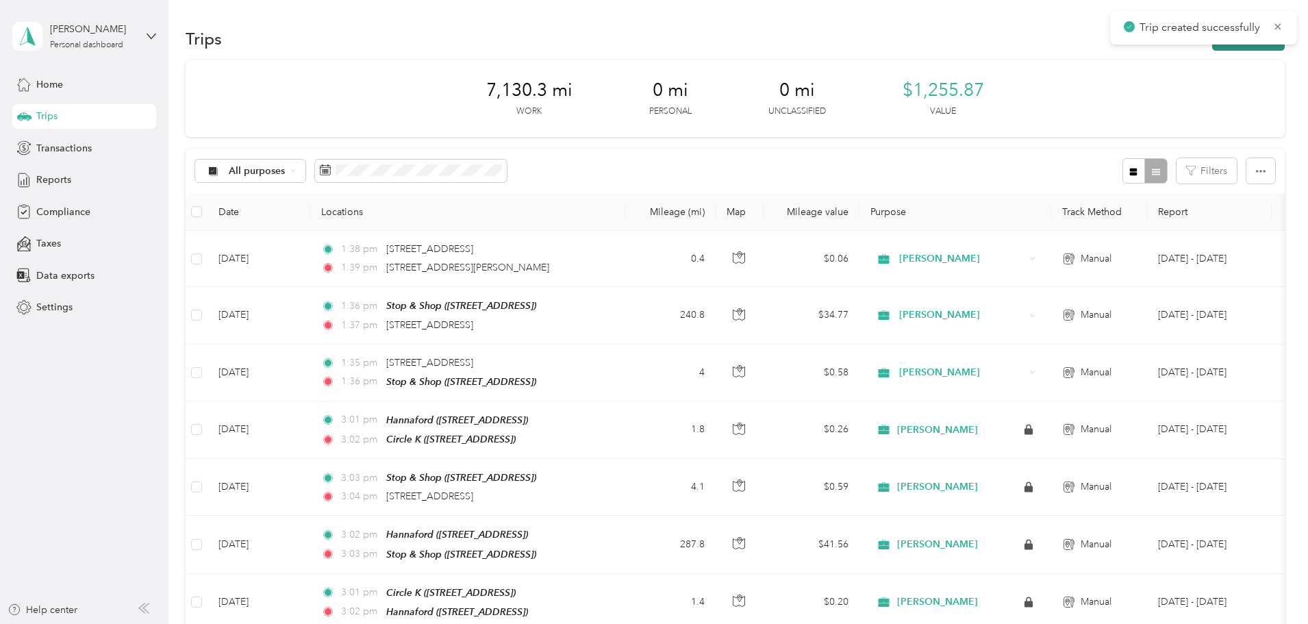
click at [1212, 46] on button "New trip" at bounding box center [1248, 39] width 73 height 24
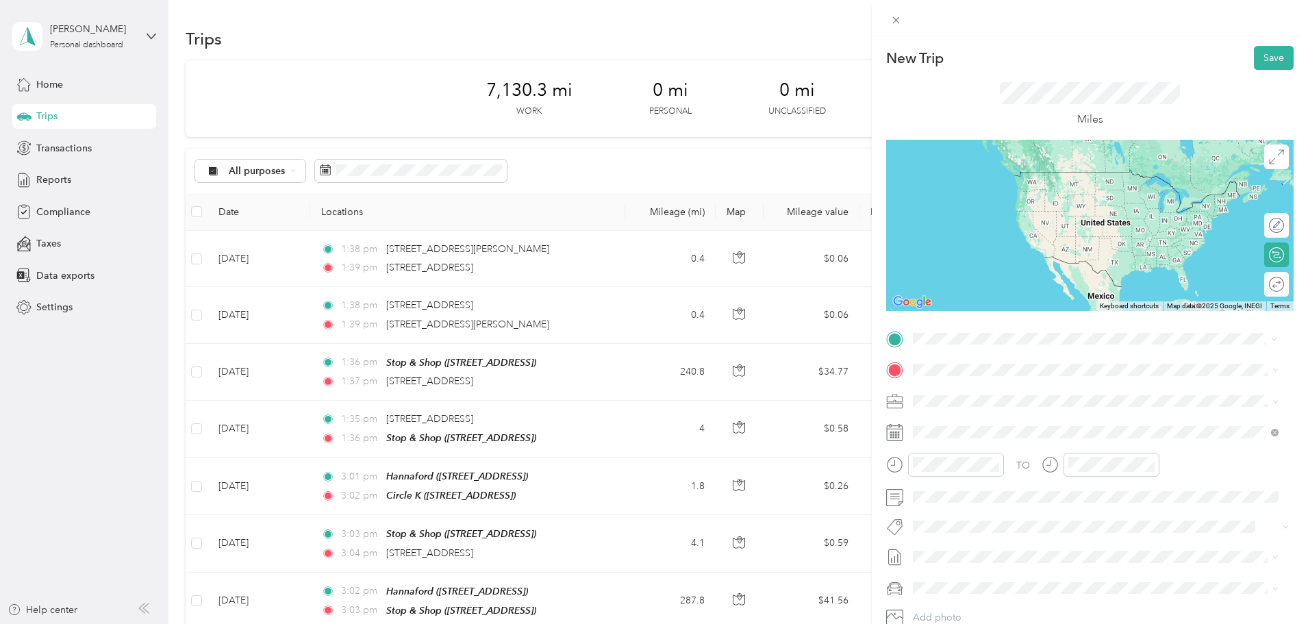
click at [1027, 390] on span "[STREET_ADDRESS][US_STATE]" at bounding box center [1007, 388] width 137 height 12
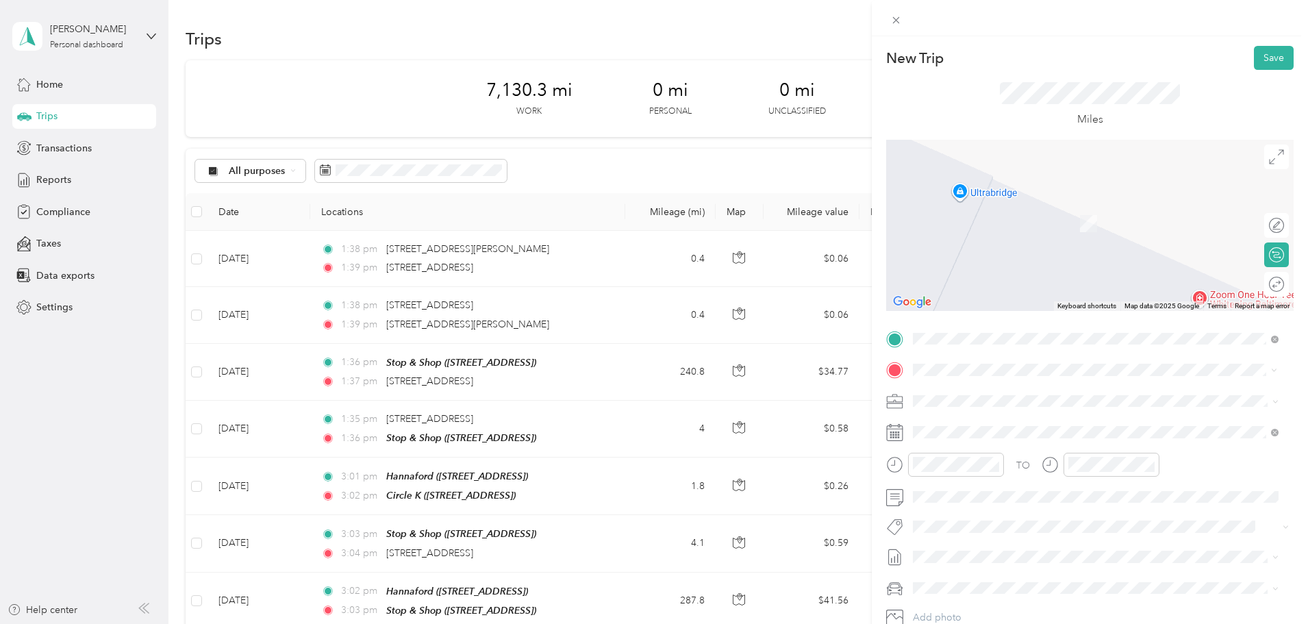
click at [1043, 435] on div "TEAM Stop & Shop [STREET_ADDRESS]" at bounding box center [991, 435] width 104 height 34
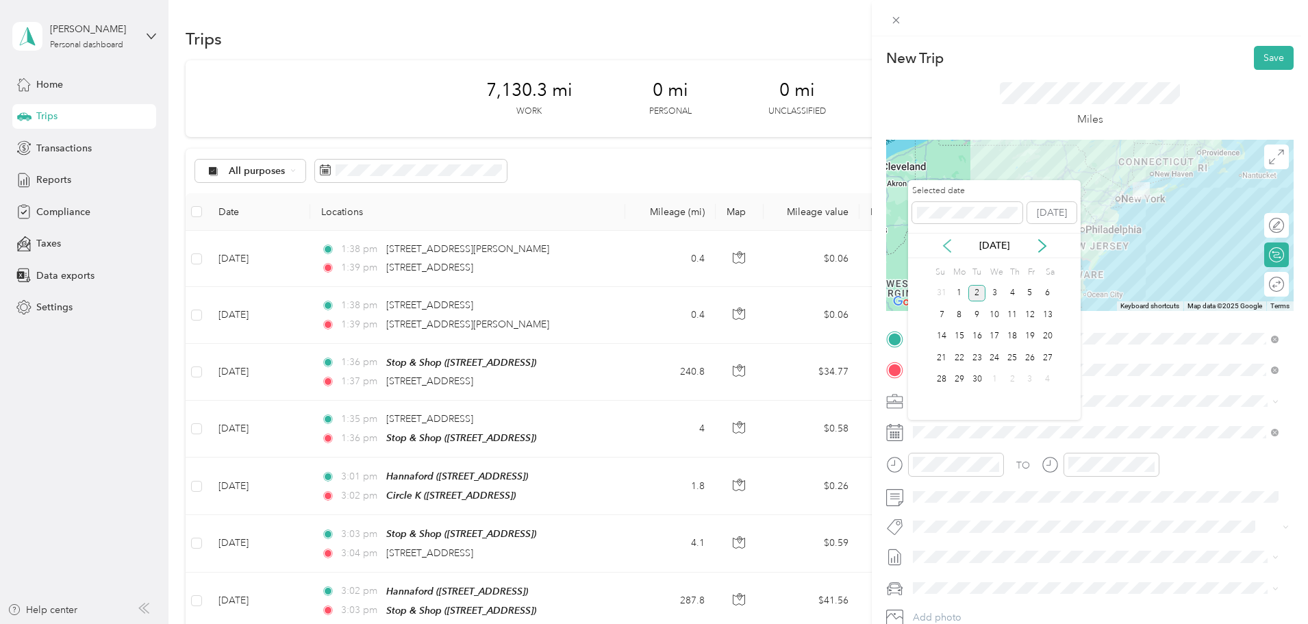
click at [946, 244] on icon at bounding box center [947, 246] width 14 height 14
click at [1032, 378] on div "29" at bounding box center [1030, 379] width 18 height 17
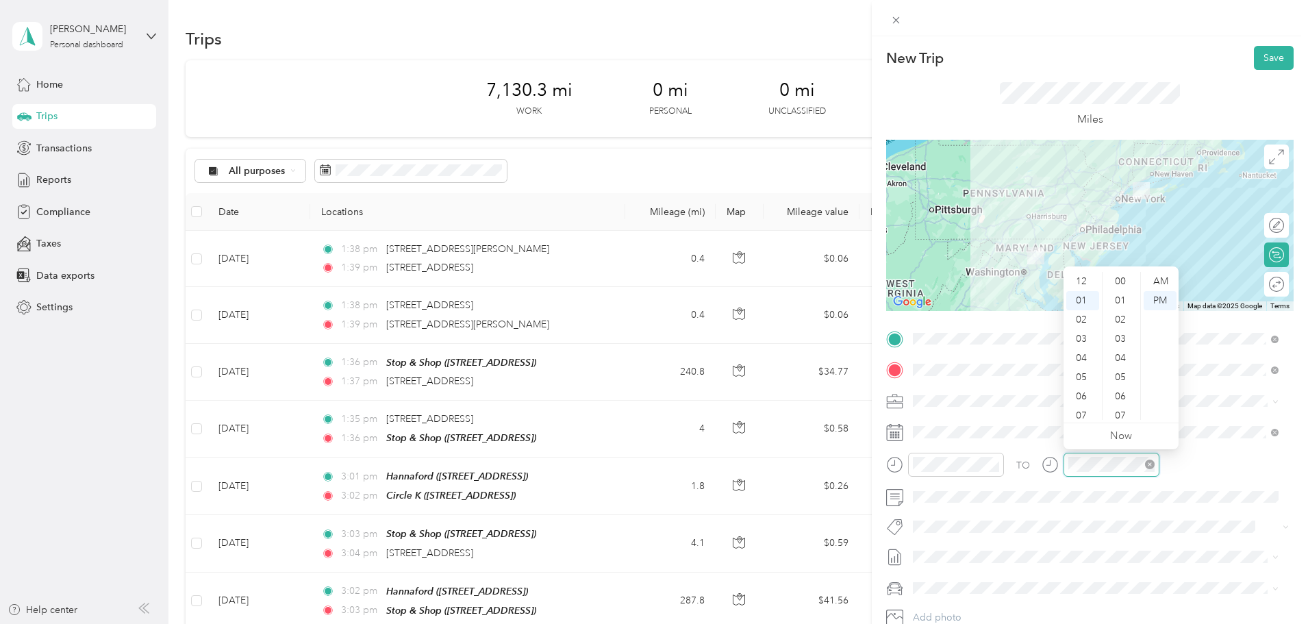
scroll to position [19, 0]
click at [1117, 301] on div "40" at bounding box center [1121, 300] width 33 height 19
drag, startPoint x: 1141, startPoint y: 110, endPoint x: 1253, endPoint y: 42, distance: 130.6
click at [1142, 110] on div "Miles" at bounding box center [1089, 105] width 180 height 46
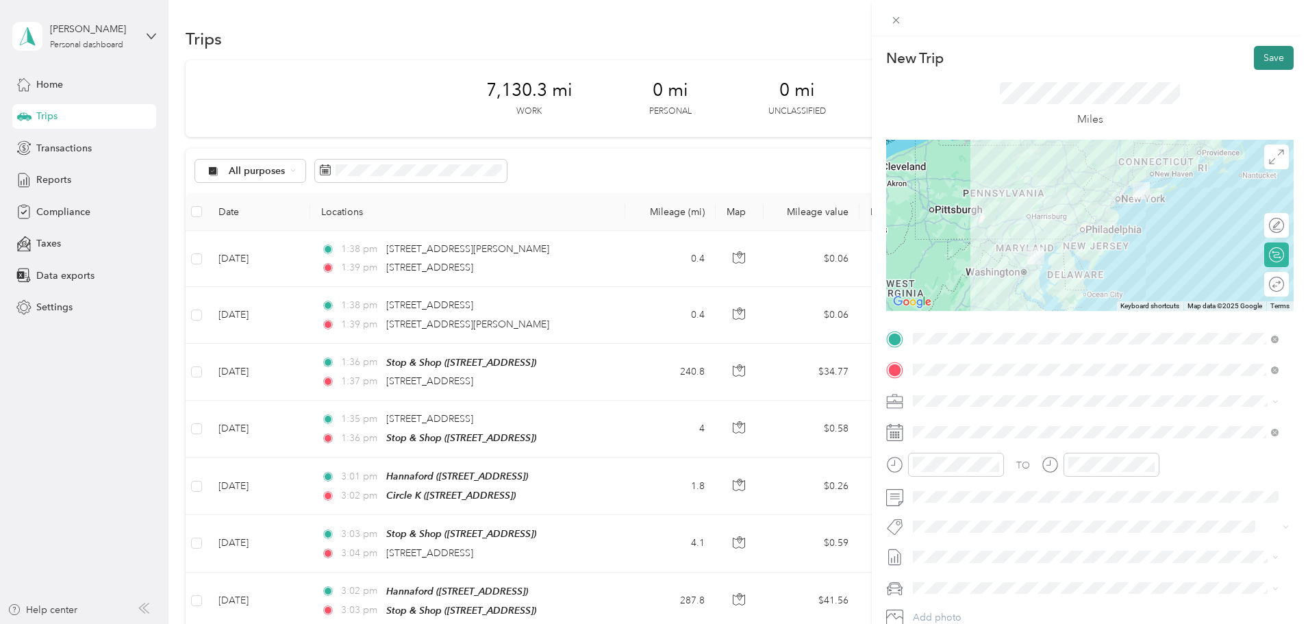
click at [1262, 51] on button "Save" at bounding box center [1273, 58] width 40 height 24
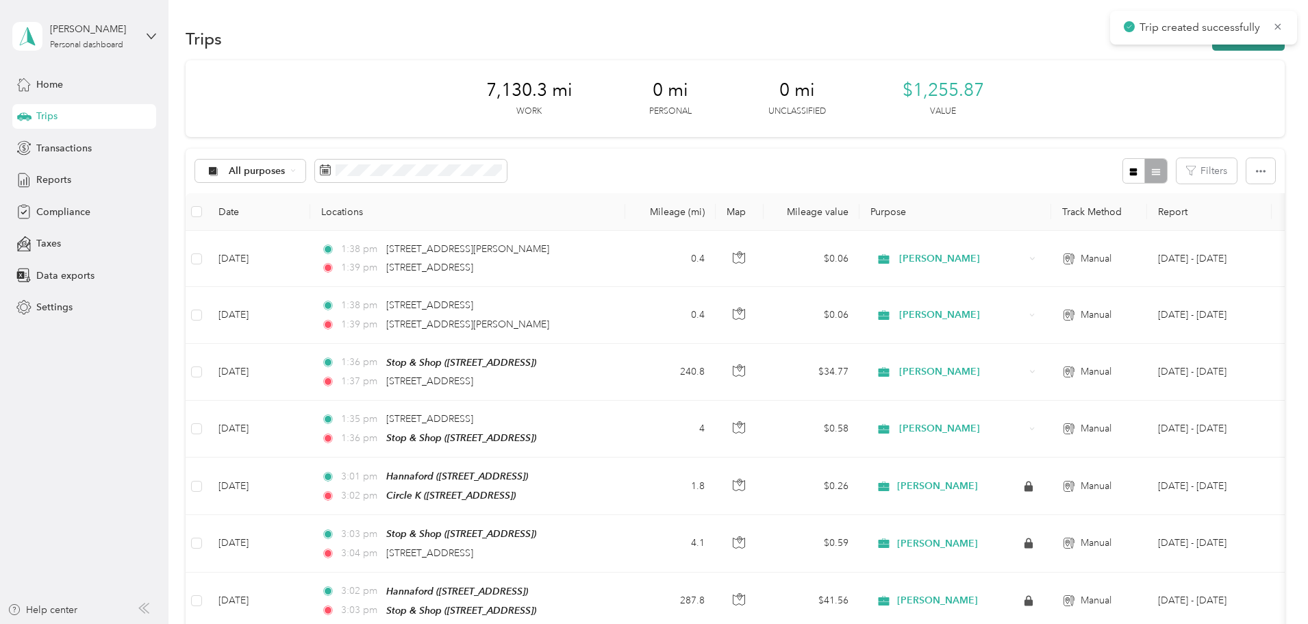
click at [1212, 45] on button "New trip" at bounding box center [1248, 39] width 73 height 24
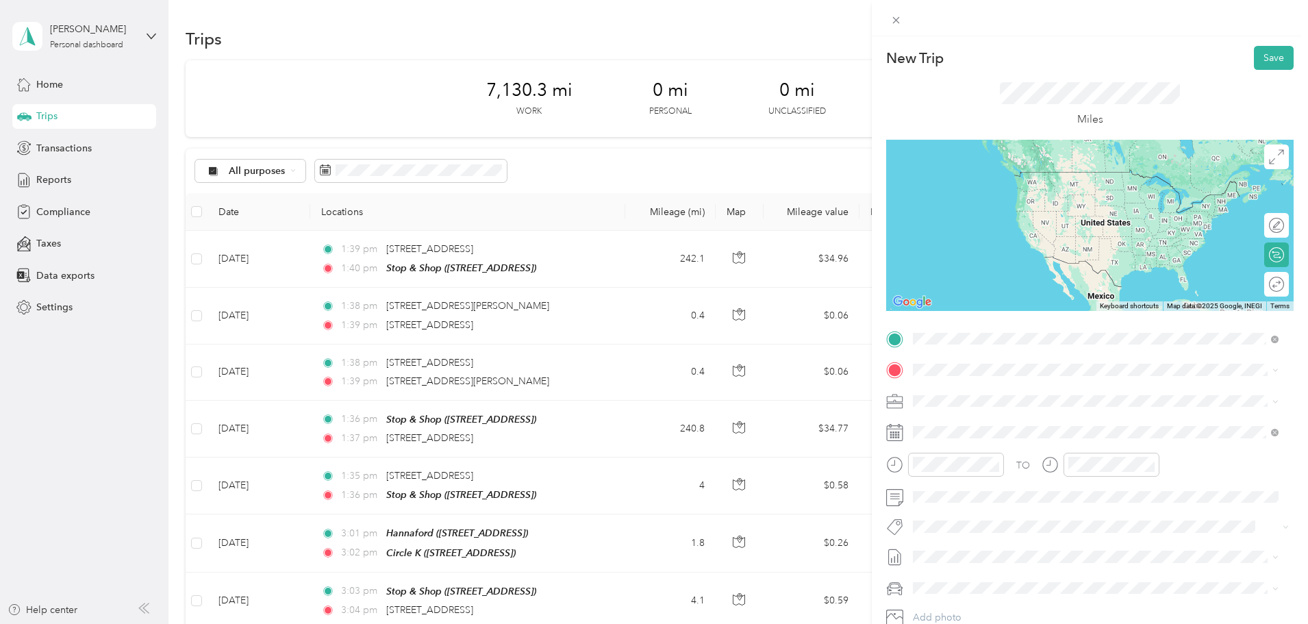
click at [1030, 403] on div "TEAM Stop & Shop [STREET_ADDRESS]" at bounding box center [991, 404] width 104 height 34
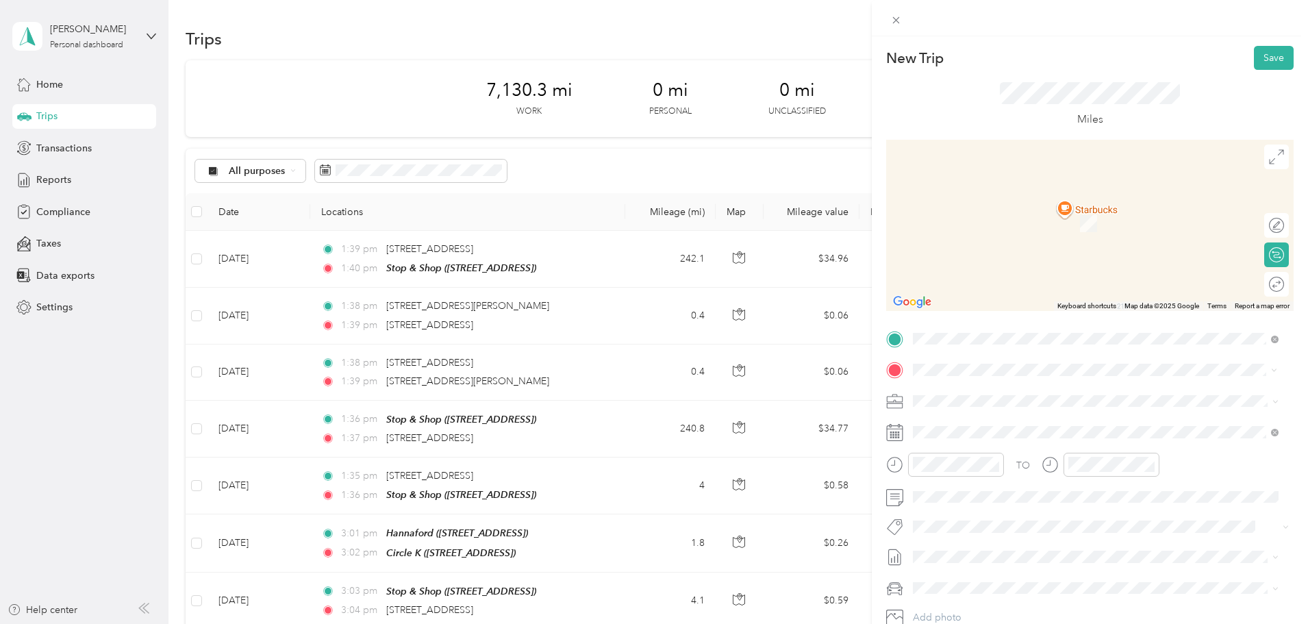
click at [1030, 424] on span "[STREET_ADDRESS][US_STATE]" at bounding box center [1007, 418] width 137 height 12
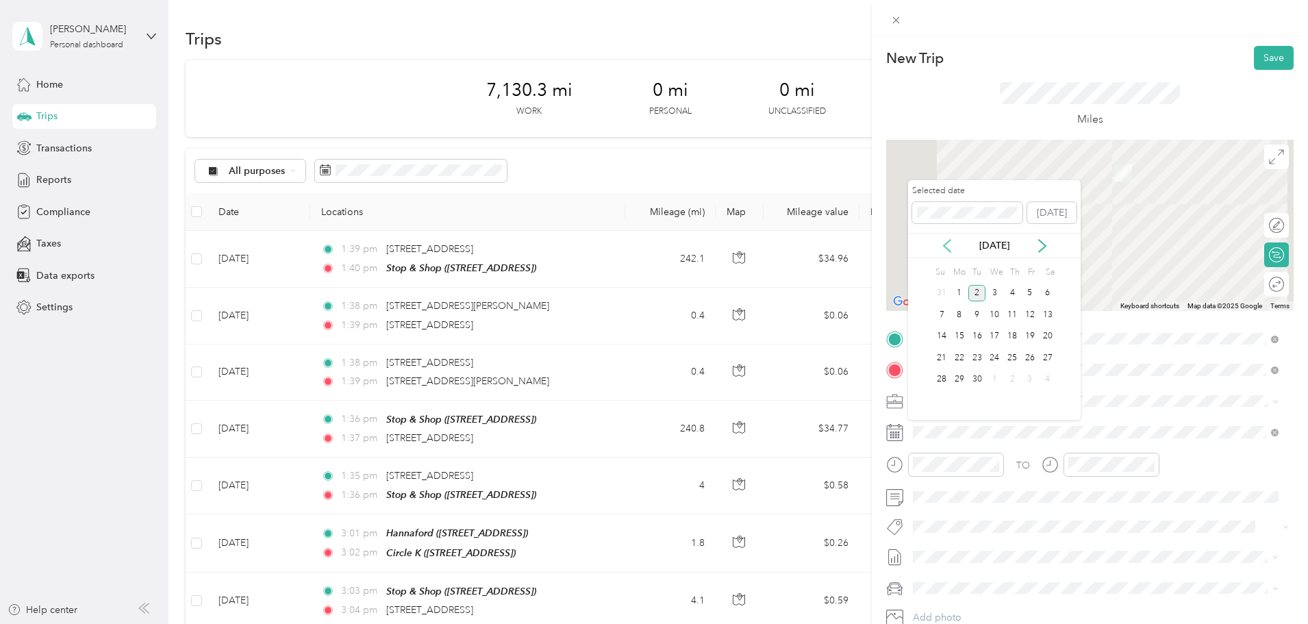
click at [951, 245] on icon at bounding box center [947, 246] width 14 height 14
click at [1032, 380] on div "29" at bounding box center [1030, 379] width 18 height 17
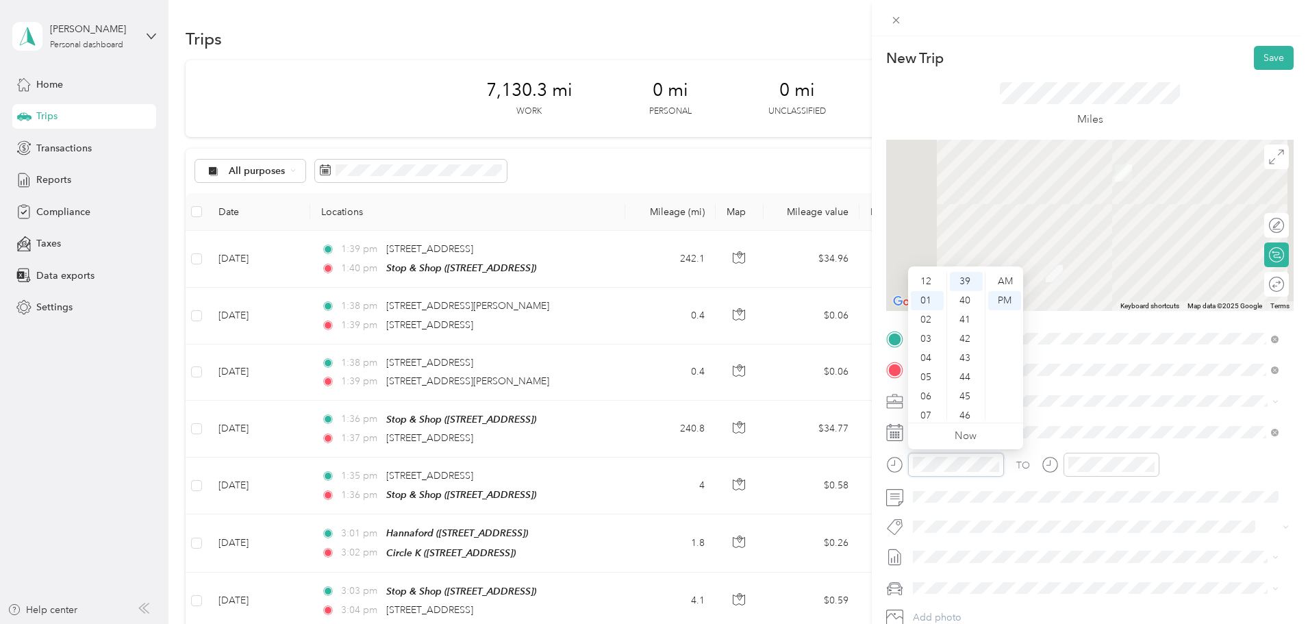
scroll to position [19, 0]
click at [969, 298] on div "40" at bounding box center [965, 300] width 33 height 19
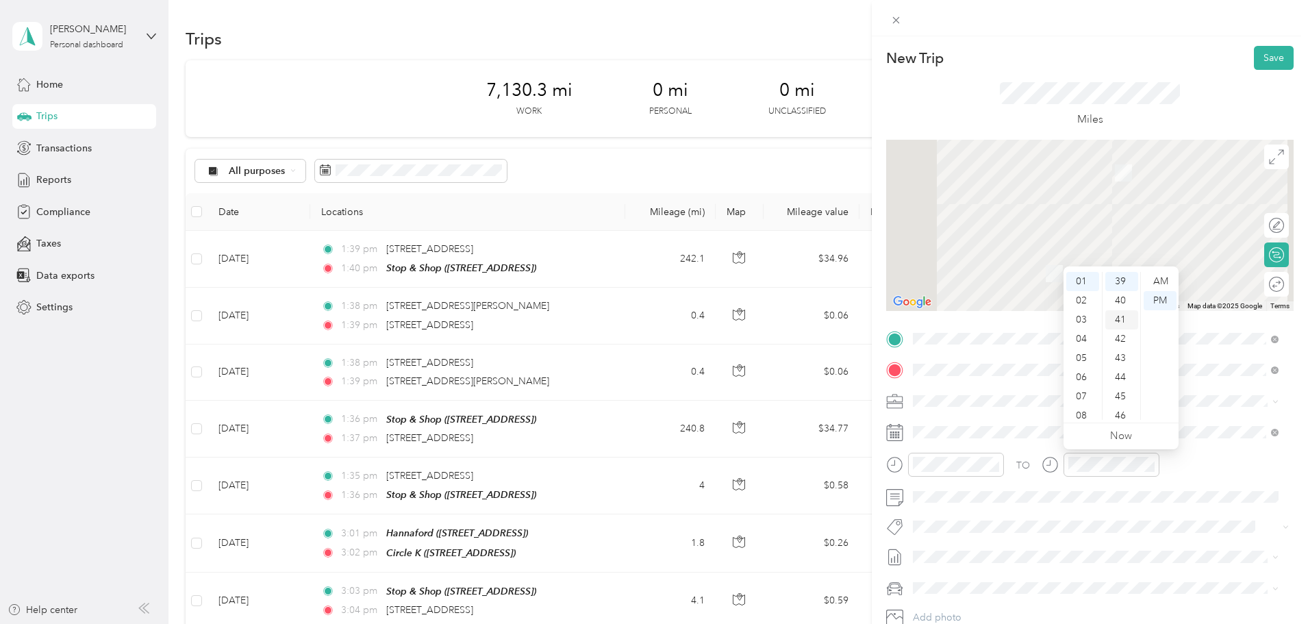
click at [1119, 316] on div "41" at bounding box center [1121, 319] width 33 height 19
click at [1177, 81] on div "Miles" at bounding box center [1089, 105] width 407 height 70
click at [1253, 60] on button "Save" at bounding box center [1273, 58] width 40 height 24
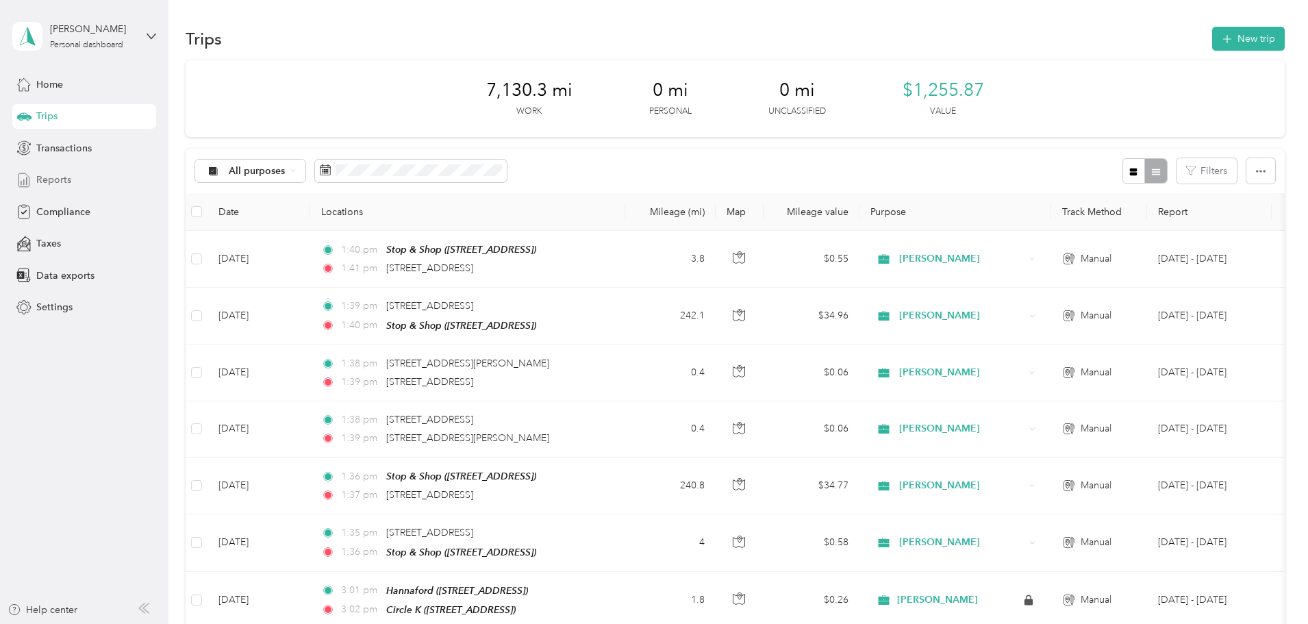
click at [52, 180] on span "Reports" at bounding box center [53, 180] width 35 height 14
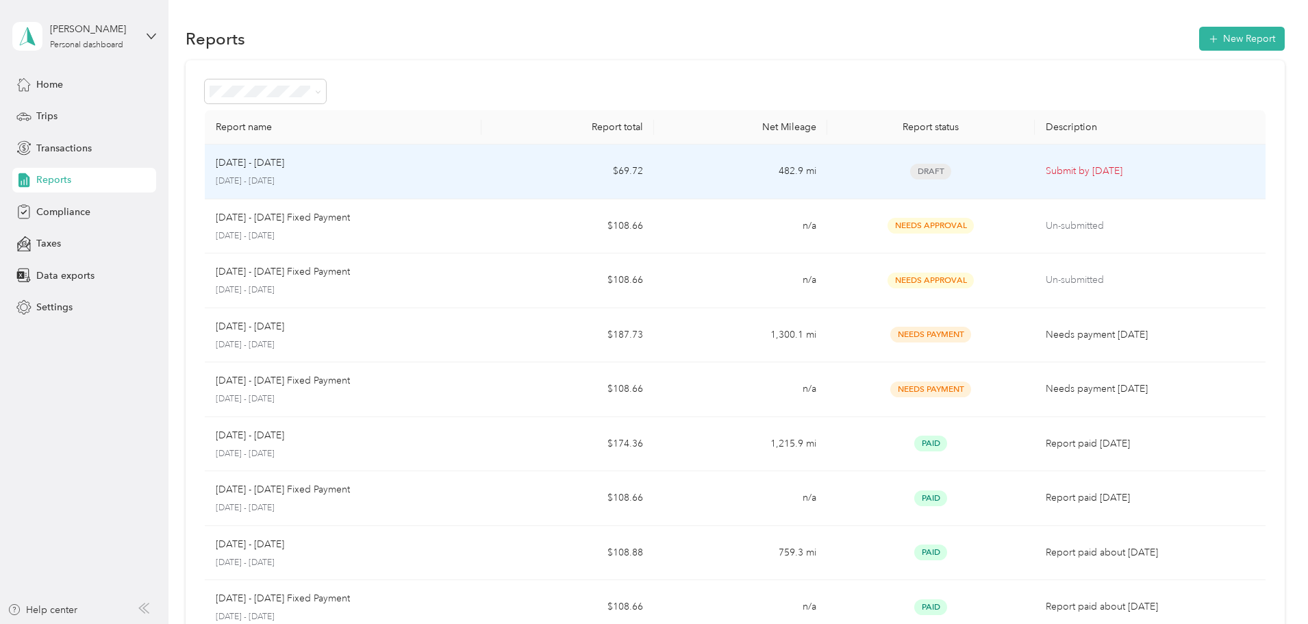
click at [706, 174] on td "482.9 mi" at bounding box center [740, 171] width 173 height 55
click at [713, 172] on td "482.9 mi" at bounding box center [740, 171] width 173 height 55
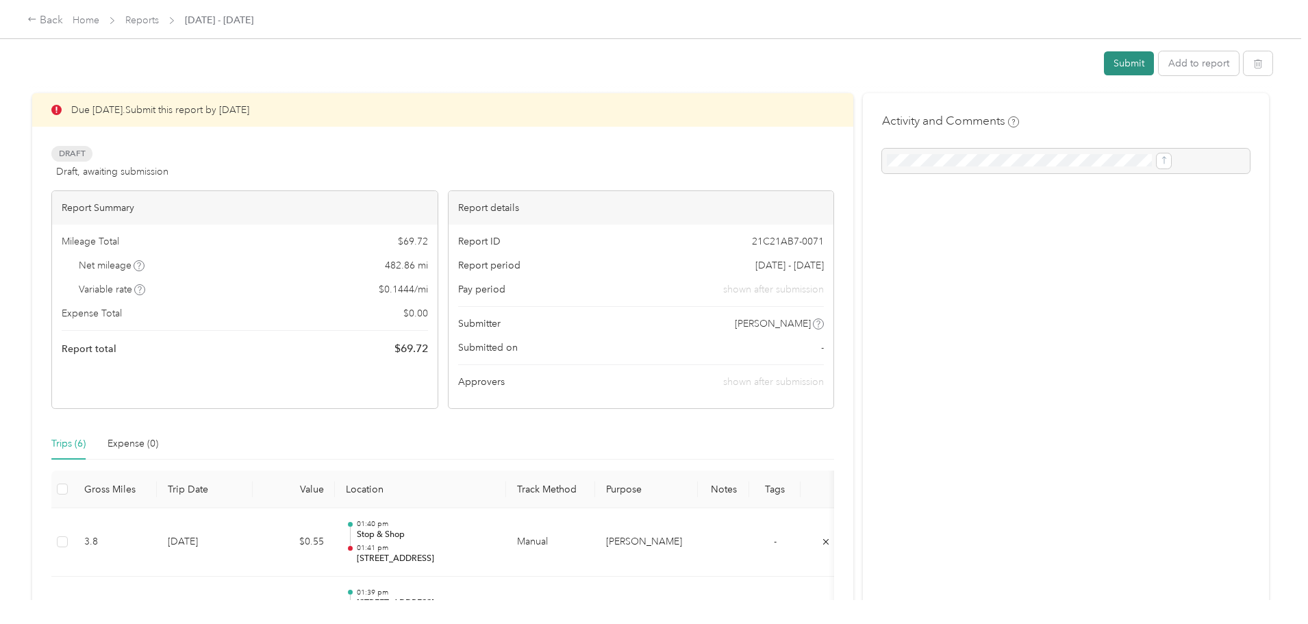
click at [1104, 62] on button "Submit" at bounding box center [1129, 63] width 50 height 24
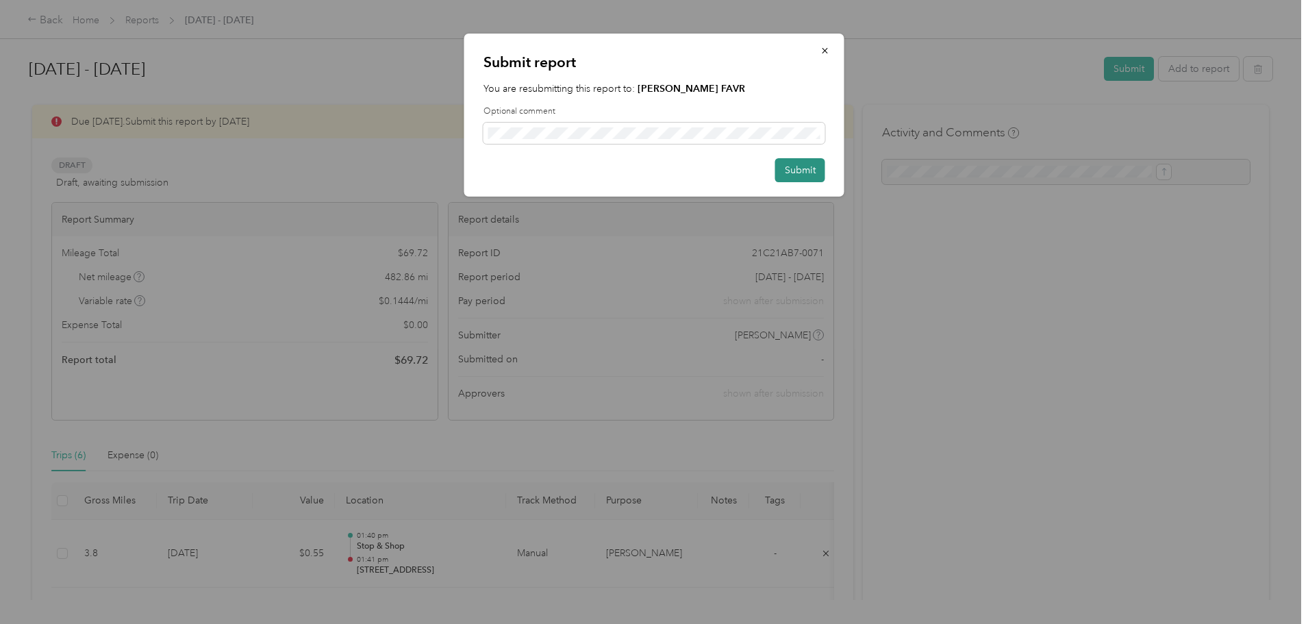
click at [813, 170] on button "Submit" at bounding box center [800, 170] width 50 height 24
